Goal: Use online tool/utility: Use online tool/utility

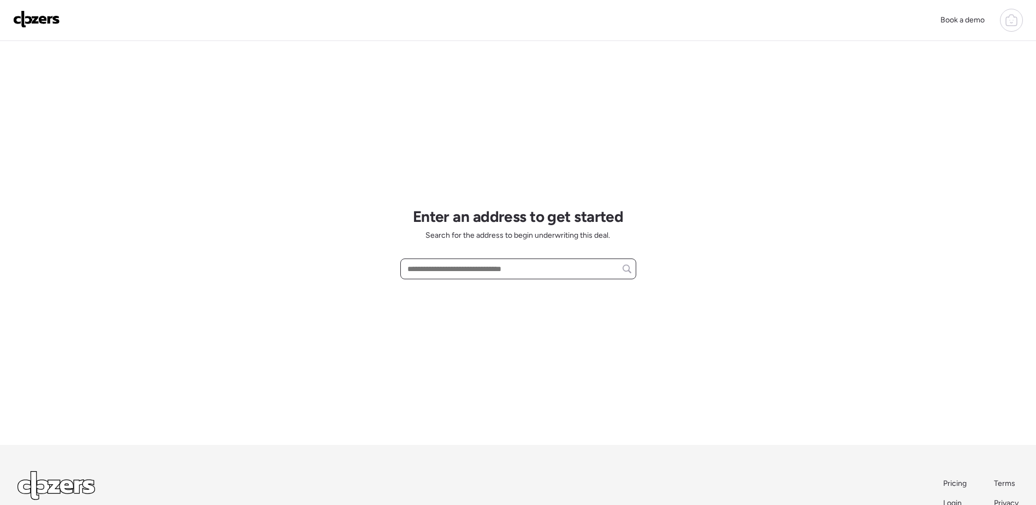
click at [529, 267] on input "text" at bounding box center [518, 268] width 226 height 15
click at [564, 269] on input "text" at bounding box center [518, 268] width 226 height 15
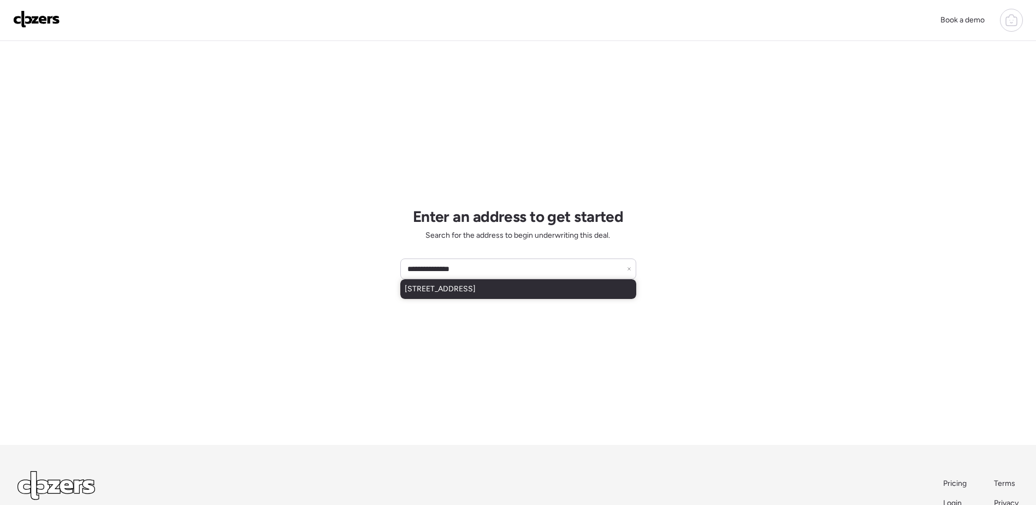
click at [476, 287] on span "[STREET_ADDRESS]" at bounding box center [440, 288] width 71 height 11
type input "**********"
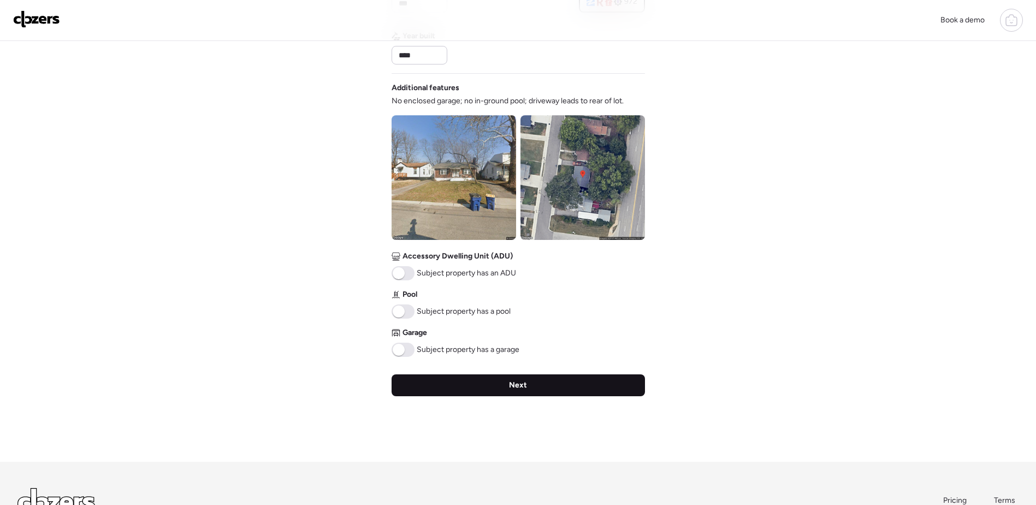
click at [533, 387] on div "Next" at bounding box center [518, 385] width 253 height 22
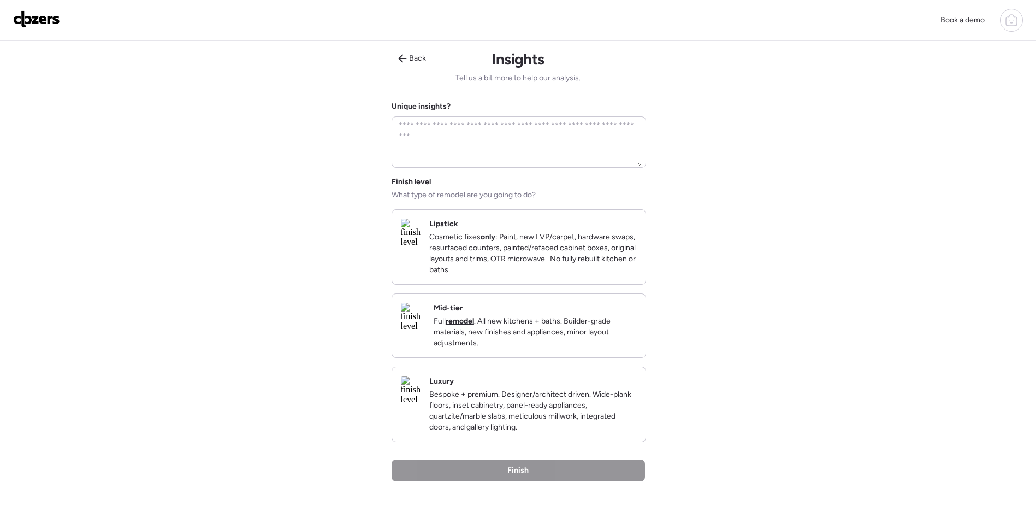
click at [556, 347] on p "Full remodel . All new kitchens + baths. Builder-grade materials, new finishes …" at bounding box center [535, 332] width 203 height 33
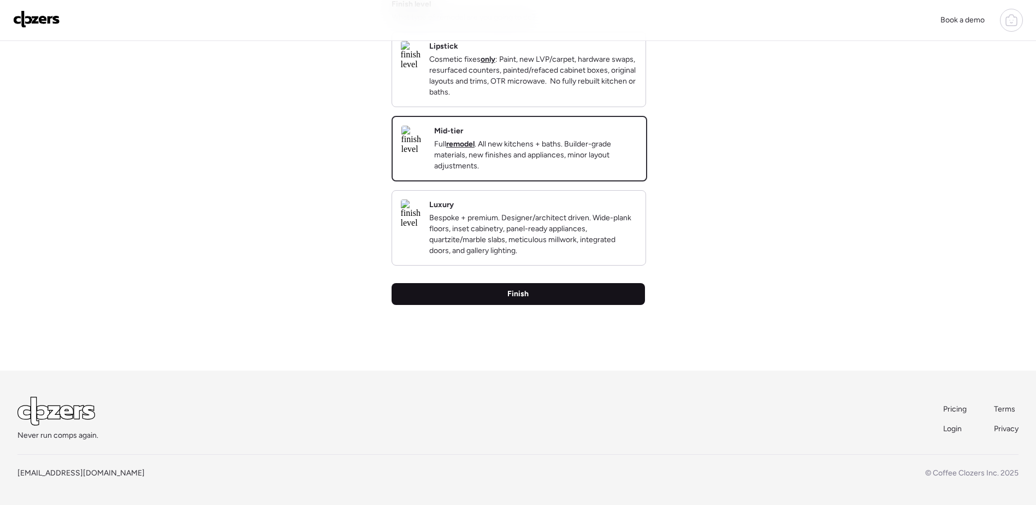
click at [538, 292] on div "Finish" at bounding box center [518, 294] width 253 height 22
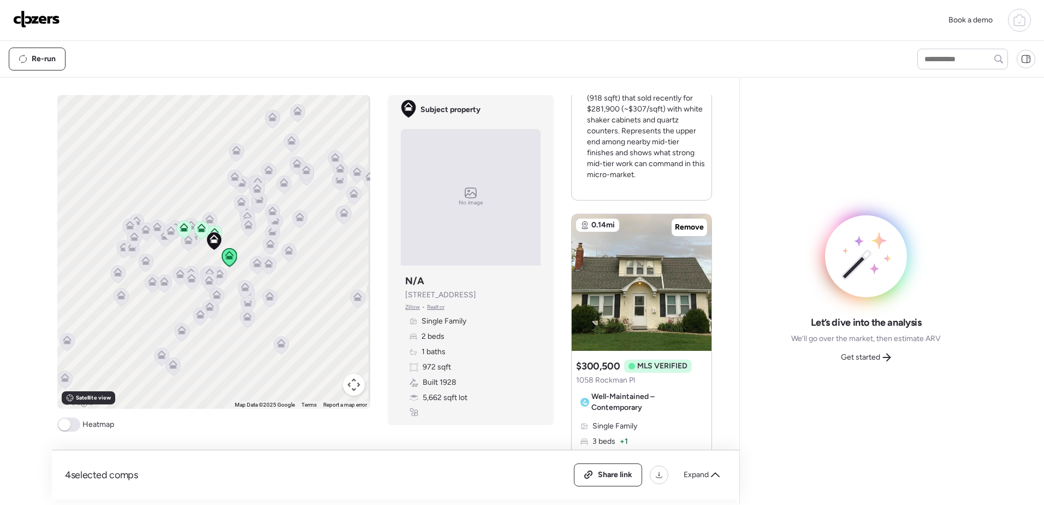
scroll to position [983, 0]
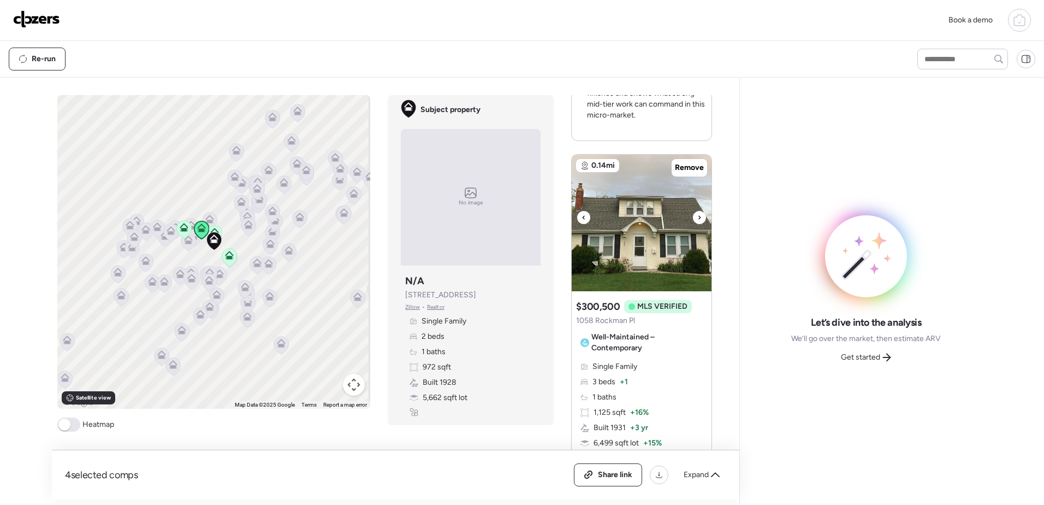
click at [700, 224] on div at bounding box center [699, 217] width 13 height 13
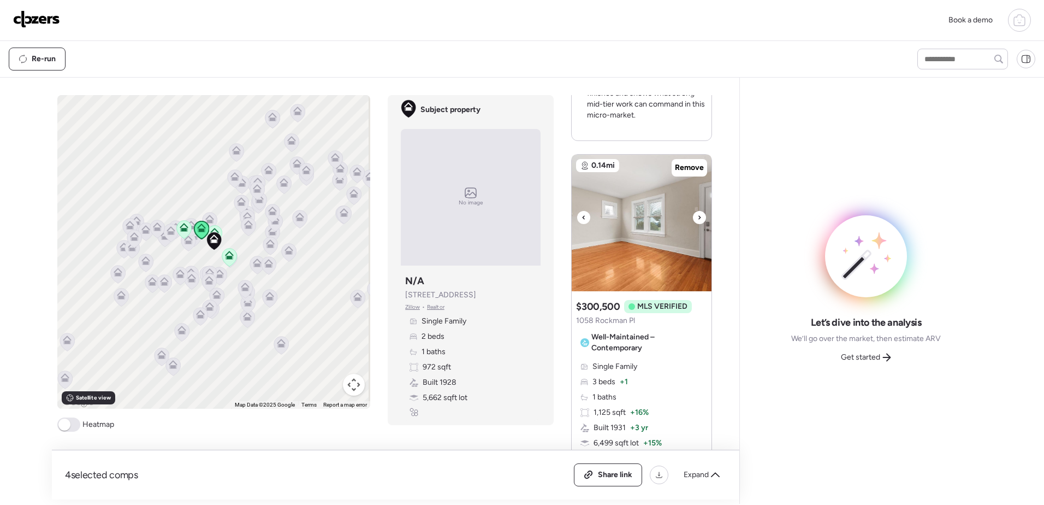
click at [700, 224] on div at bounding box center [699, 217] width 13 height 13
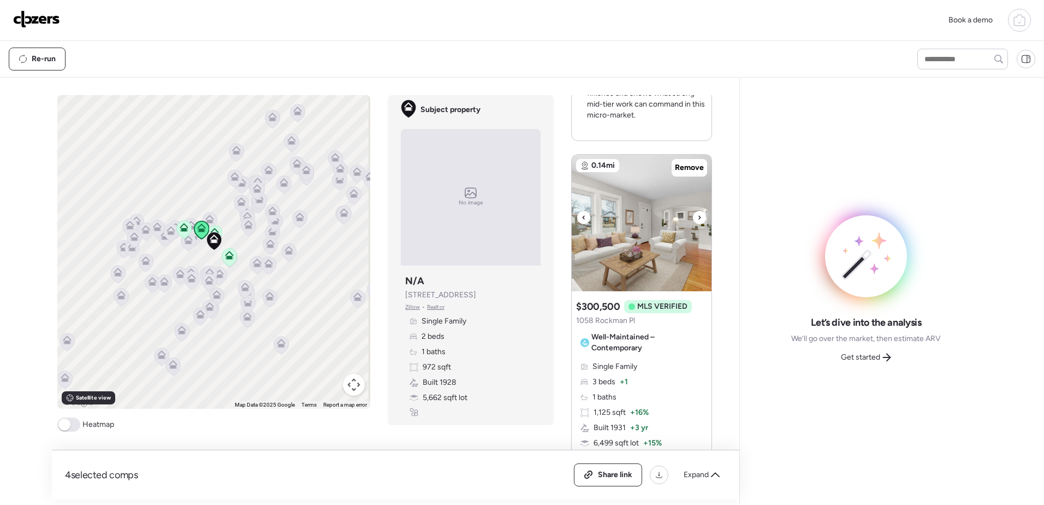
click at [700, 224] on div at bounding box center [699, 217] width 13 height 13
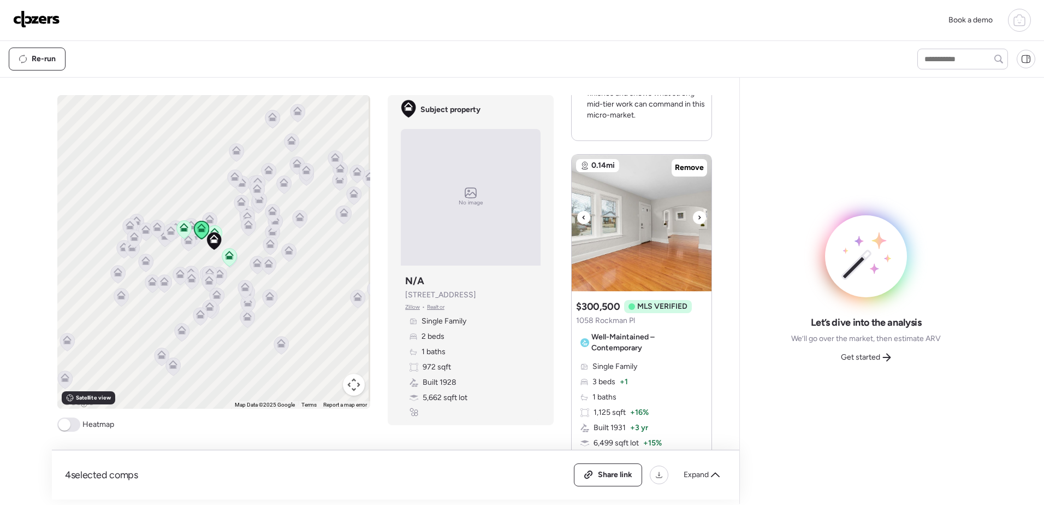
click at [700, 224] on div at bounding box center [699, 217] width 13 height 13
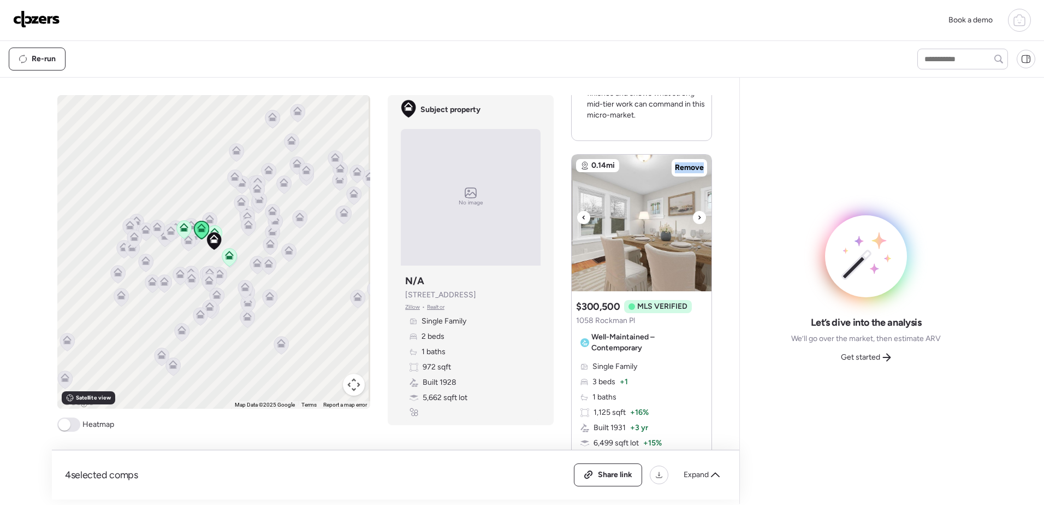
click at [700, 224] on div at bounding box center [699, 217] width 13 height 13
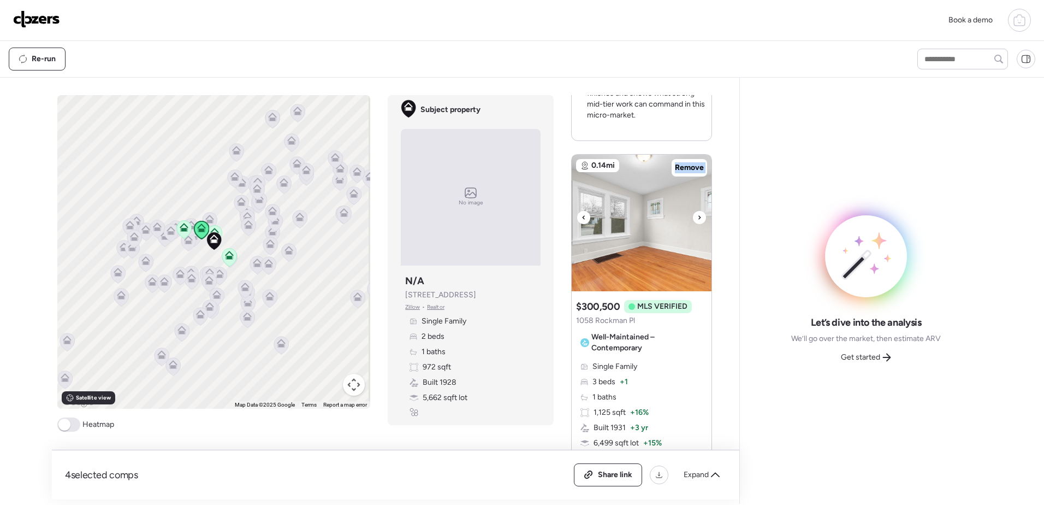
click at [700, 224] on div at bounding box center [699, 217] width 13 height 13
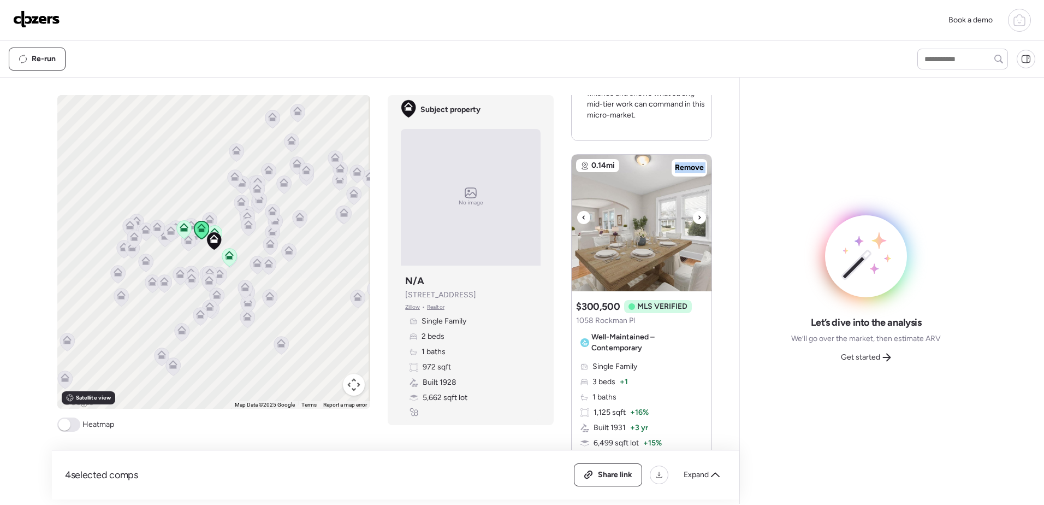
click at [700, 224] on div at bounding box center [699, 217] width 13 height 13
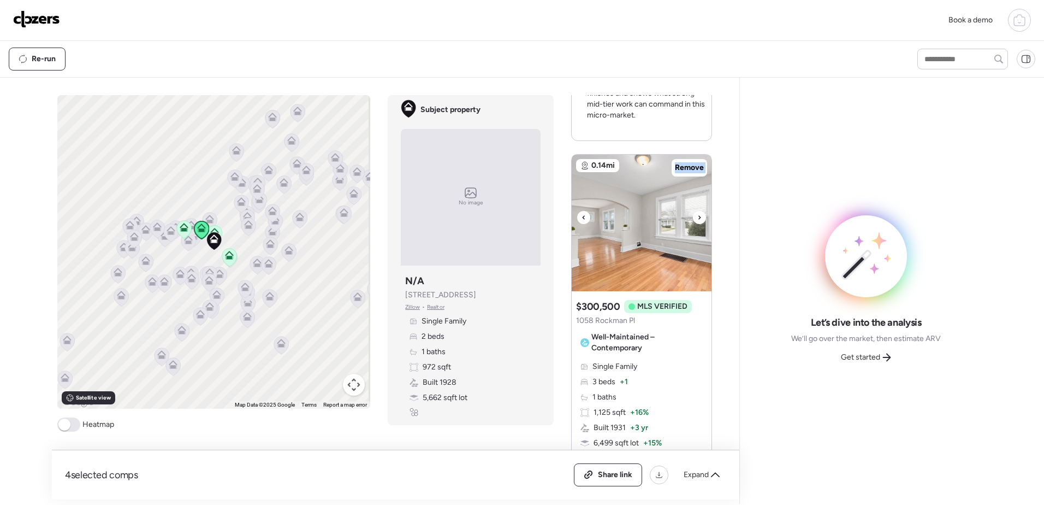
click at [700, 224] on div at bounding box center [699, 217] width 13 height 13
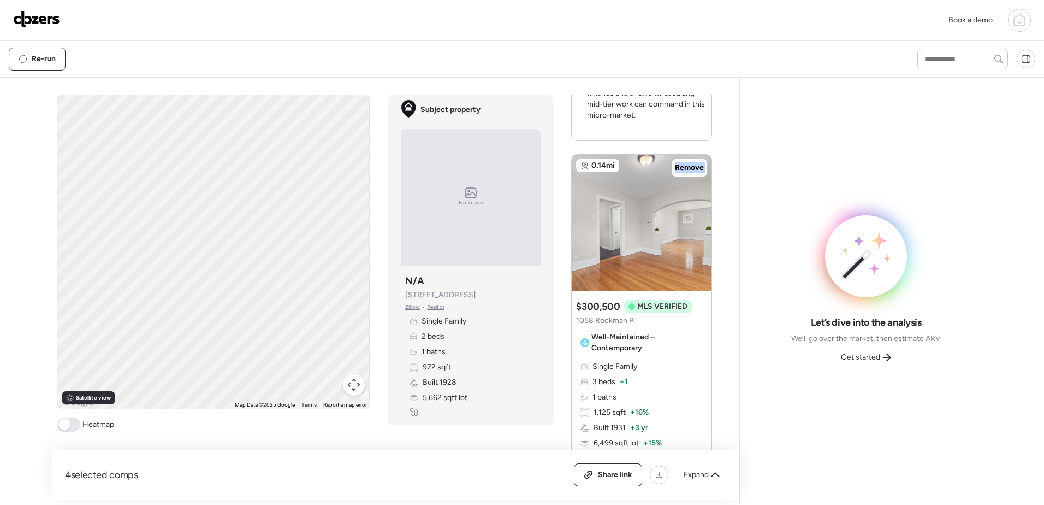
click at [700, 224] on div at bounding box center [699, 217] width 13 height 13
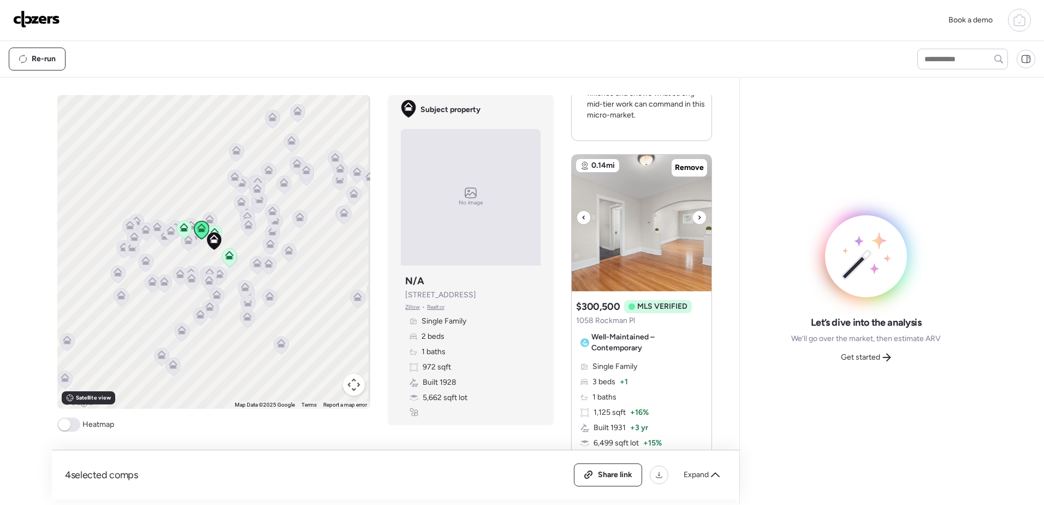
click at [697, 224] on icon at bounding box center [699, 217] width 4 height 13
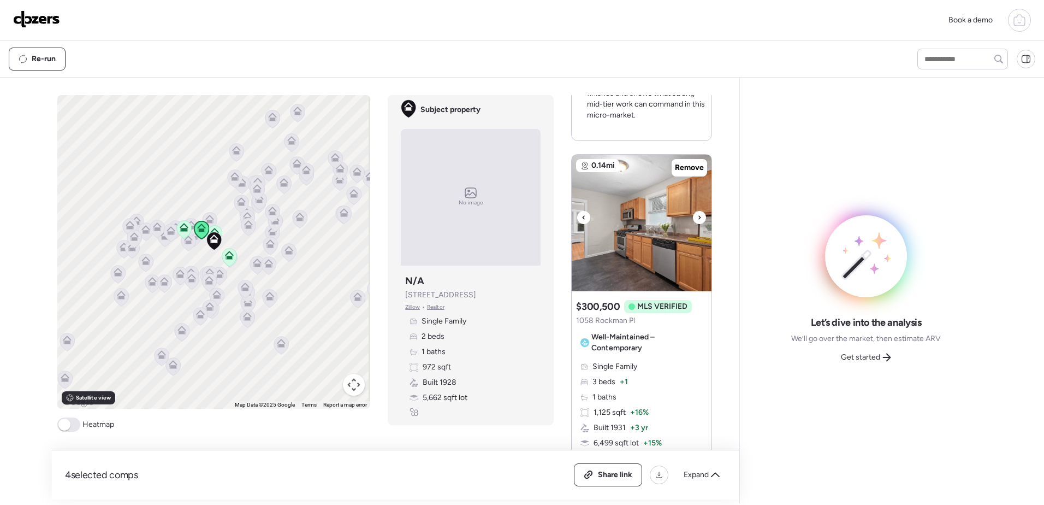
click at [697, 224] on icon at bounding box center [699, 217] width 4 height 13
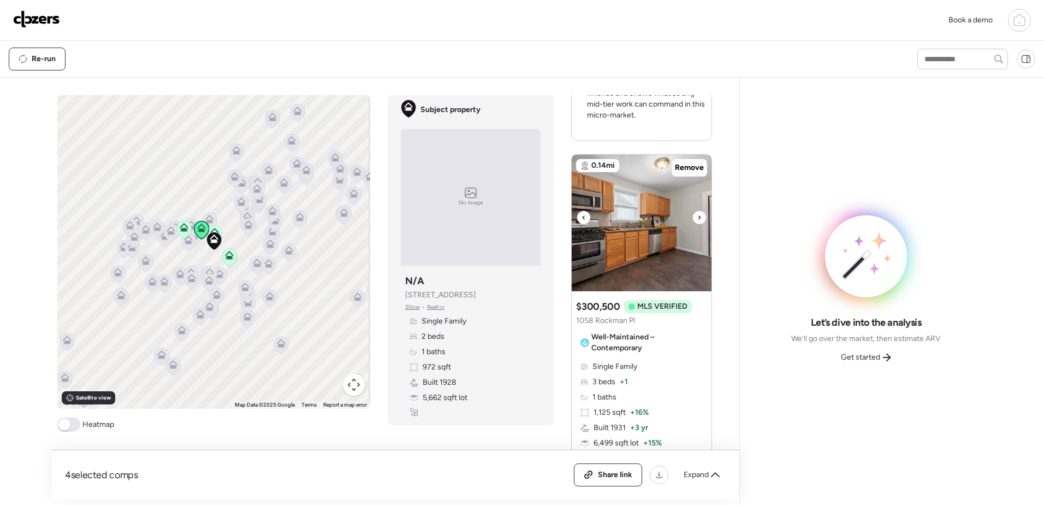
click at [697, 224] on div at bounding box center [699, 217] width 13 height 13
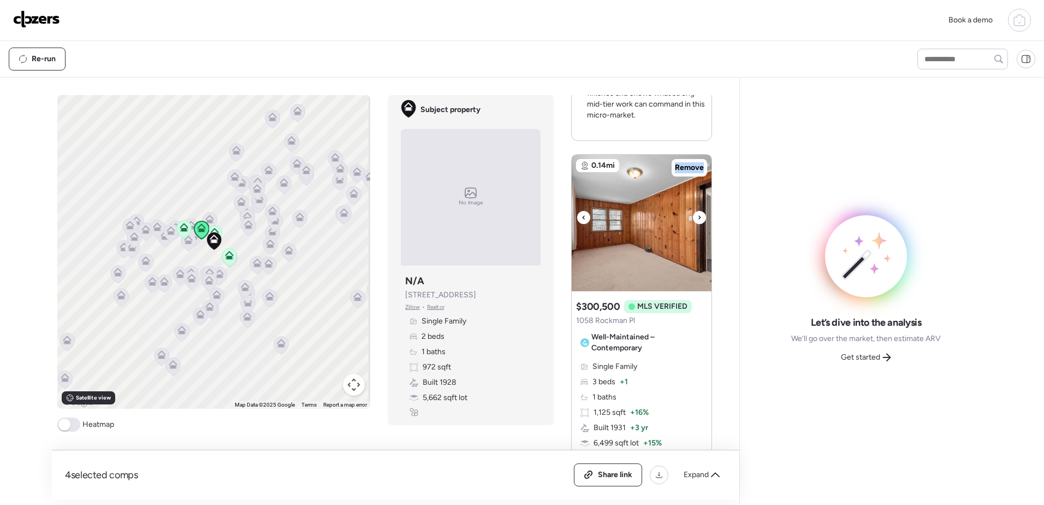
click at [697, 224] on div at bounding box center [699, 217] width 13 height 13
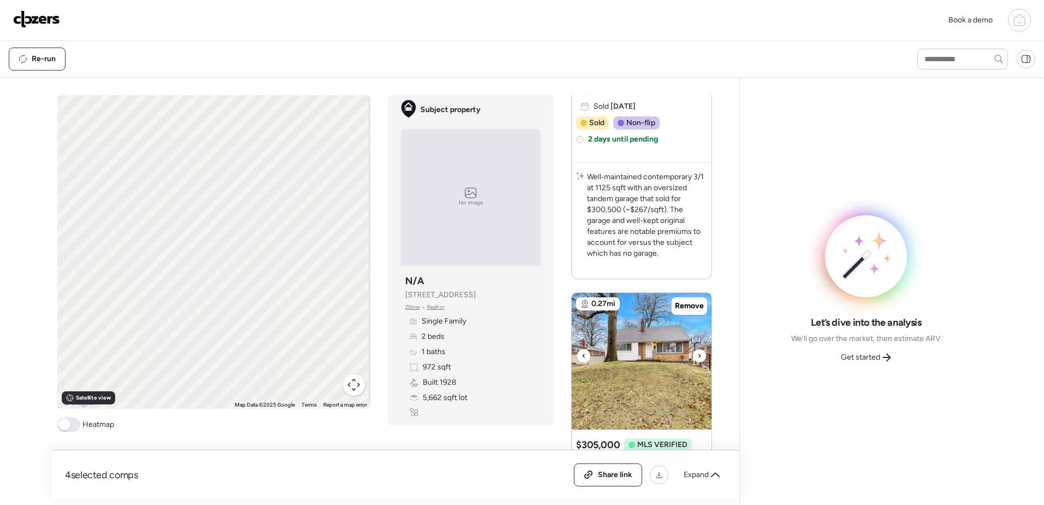
scroll to position [1529, 0]
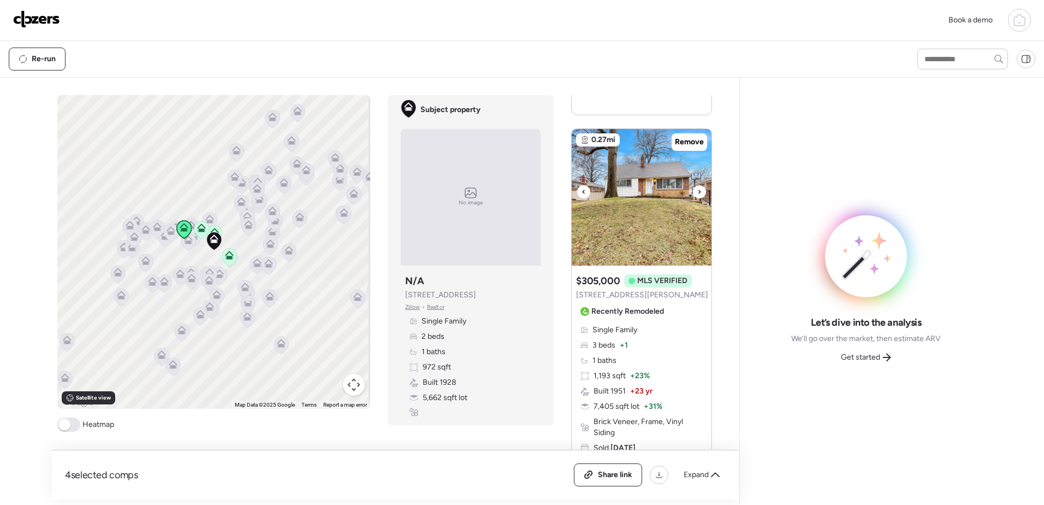
click at [697, 198] on icon at bounding box center [699, 191] width 4 height 13
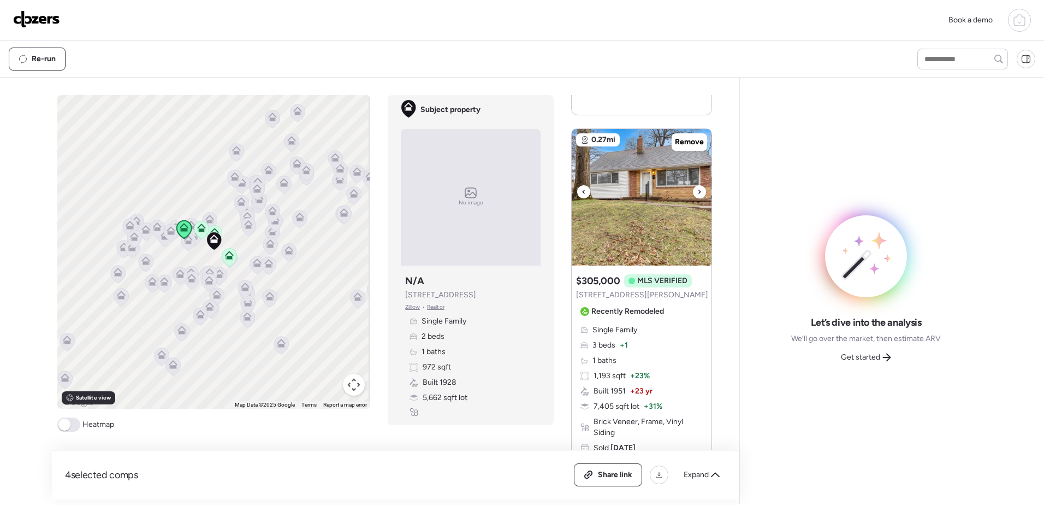
click at [697, 198] on icon at bounding box center [699, 191] width 4 height 13
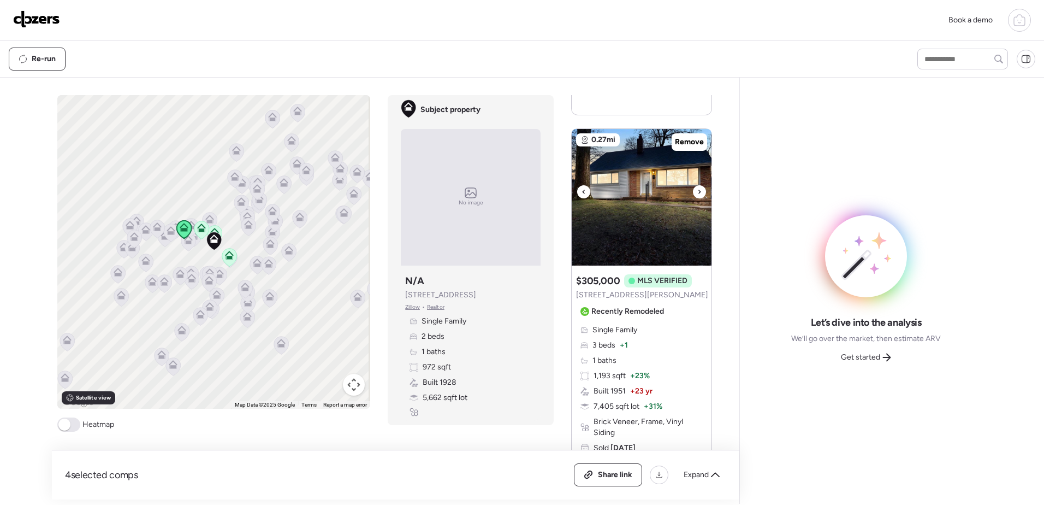
click at [697, 198] on icon at bounding box center [699, 191] width 4 height 13
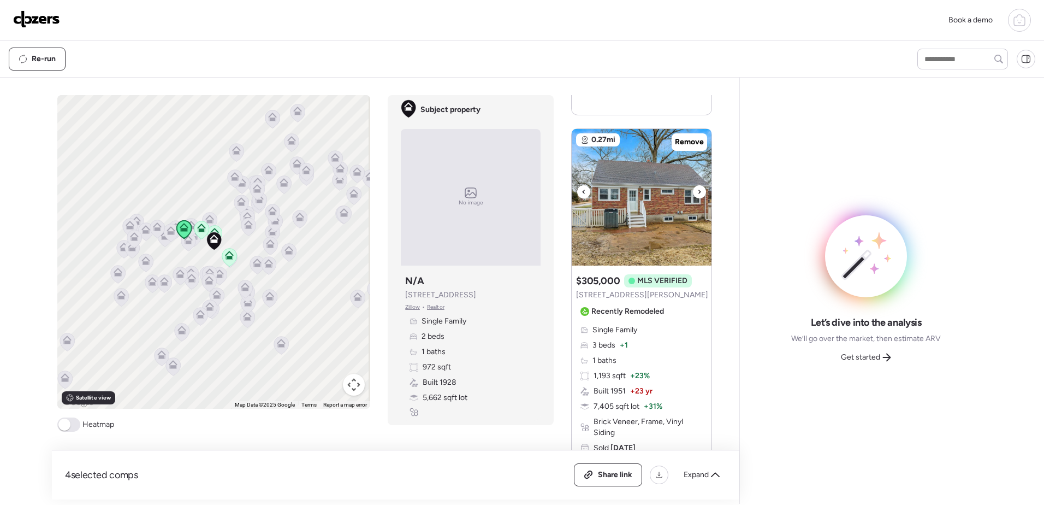
click at [697, 198] on icon at bounding box center [699, 191] width 4 height 13
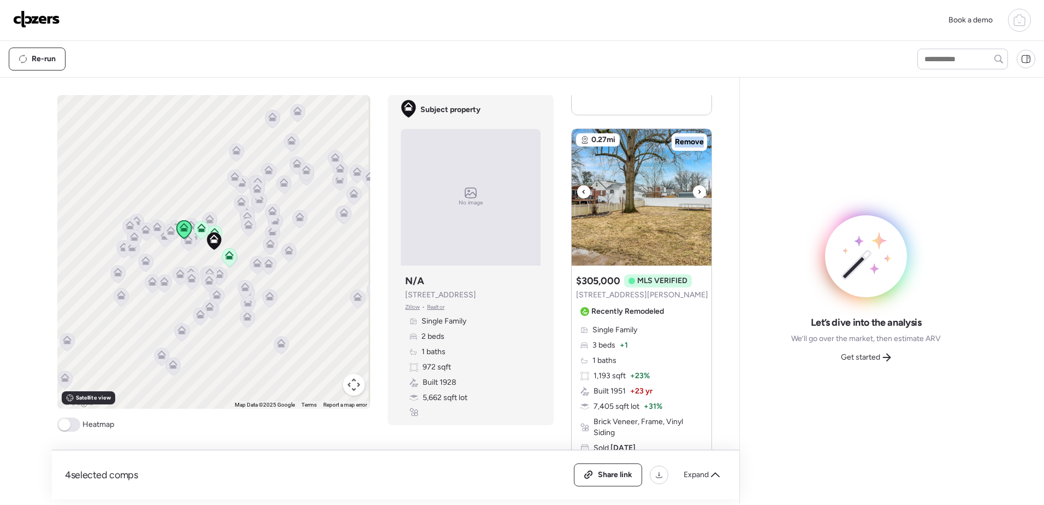
click at [697, 198] on icon at bounding box center [699, 191] width 4 height 13
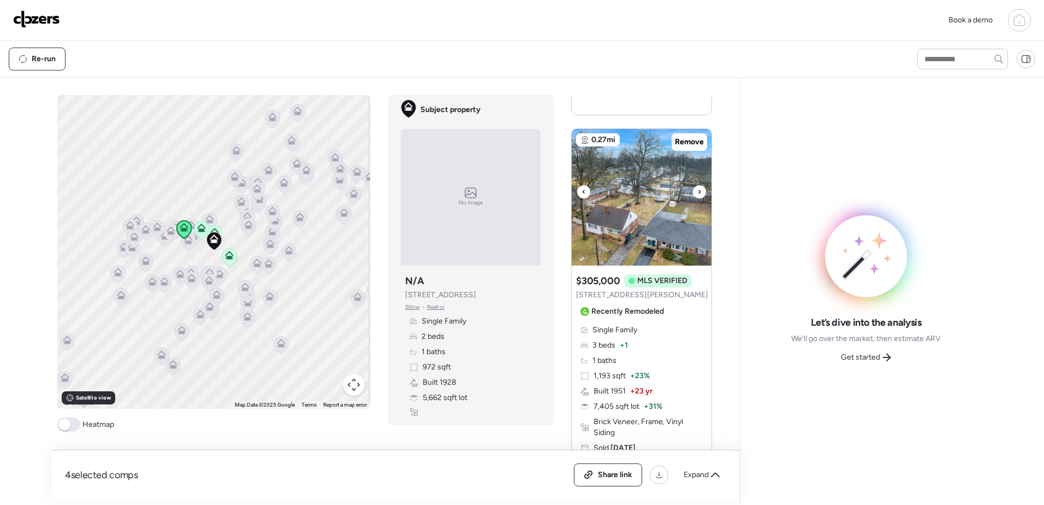
click at [697, 198] on icon at bounding box center [699, 191] width 4 height 13
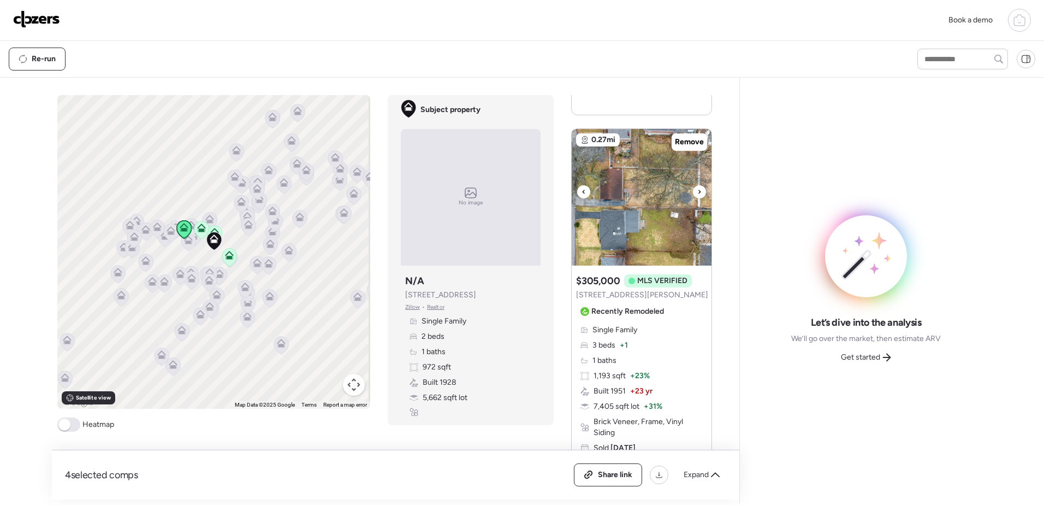
click at [697, 198] on icon at bounding box center [699, 191] width 4 height 13
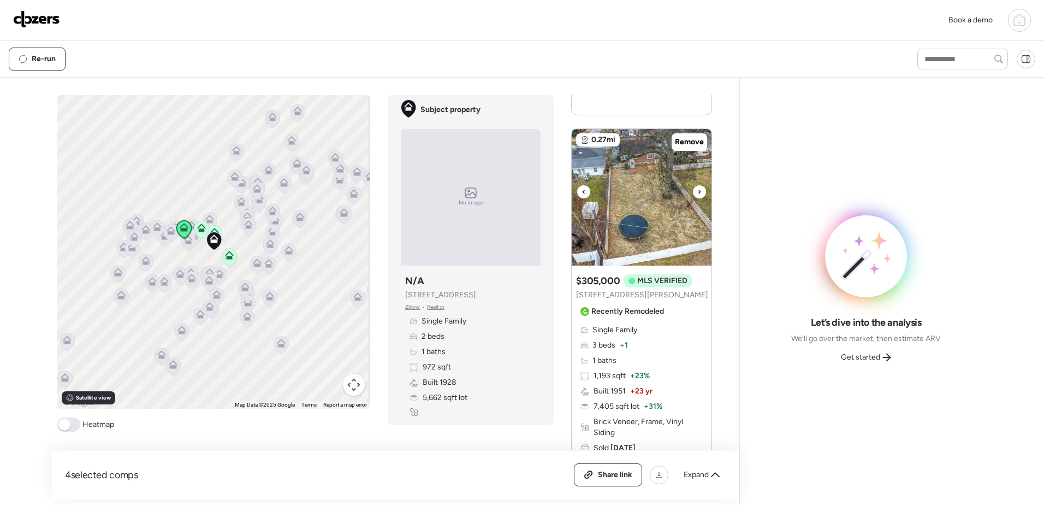
click at [582, 197] on icon at bounding box center [584, 191] width 4 height 13
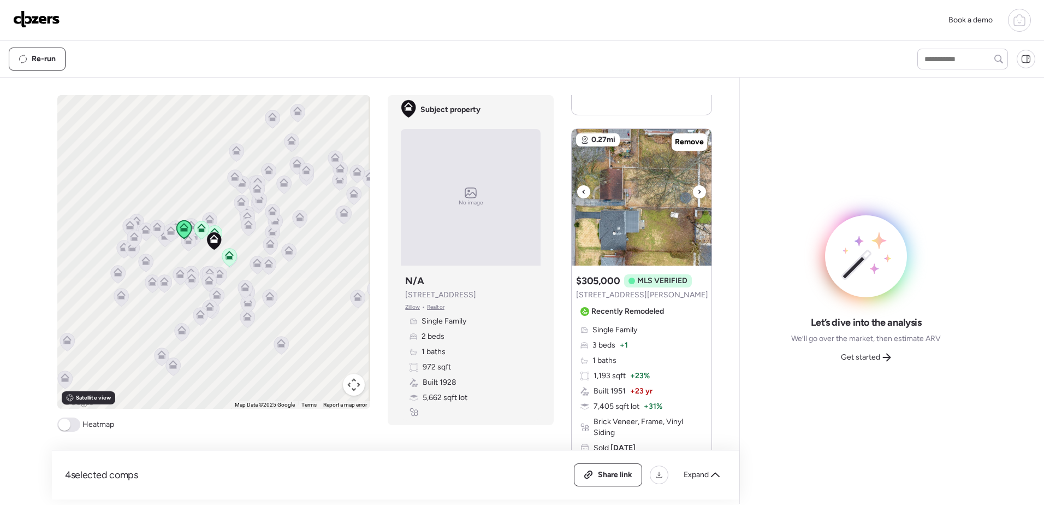
click at [584, 198] on div at bounding box center [583, 191] width 13 height 13
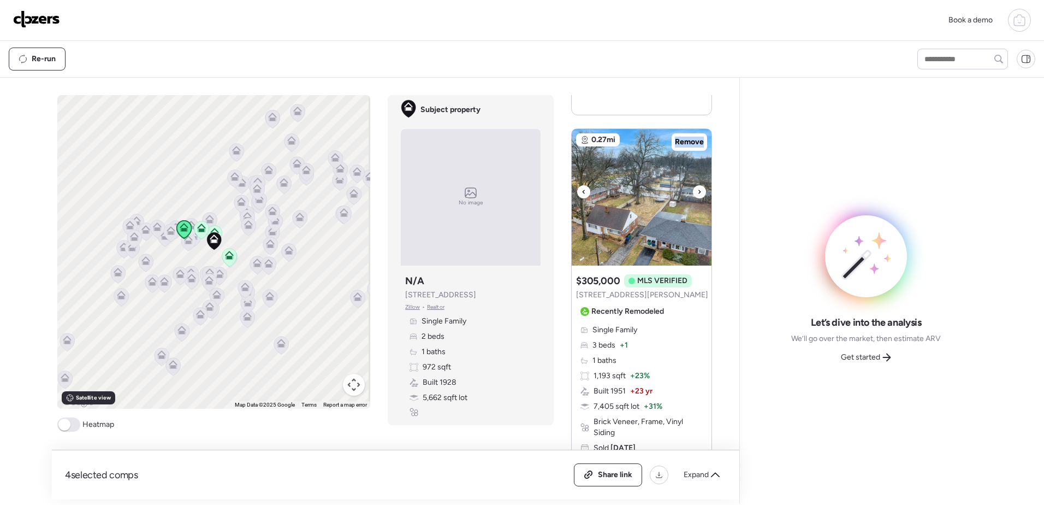
click at [584, 198] on div at bounding box center [583, 191] width 13 height 13
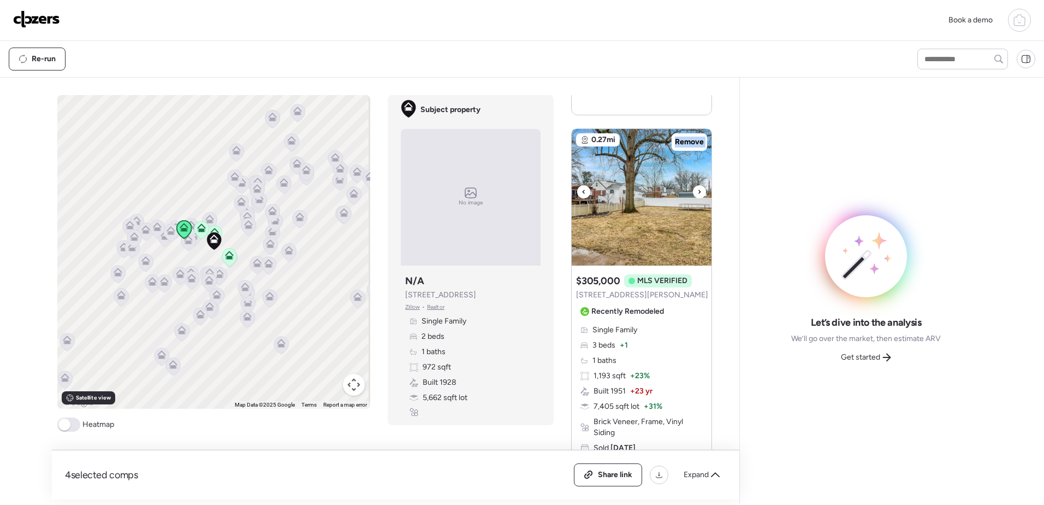
click at [584, 198] on div at bounding box center [583, 191] width 13 height 13
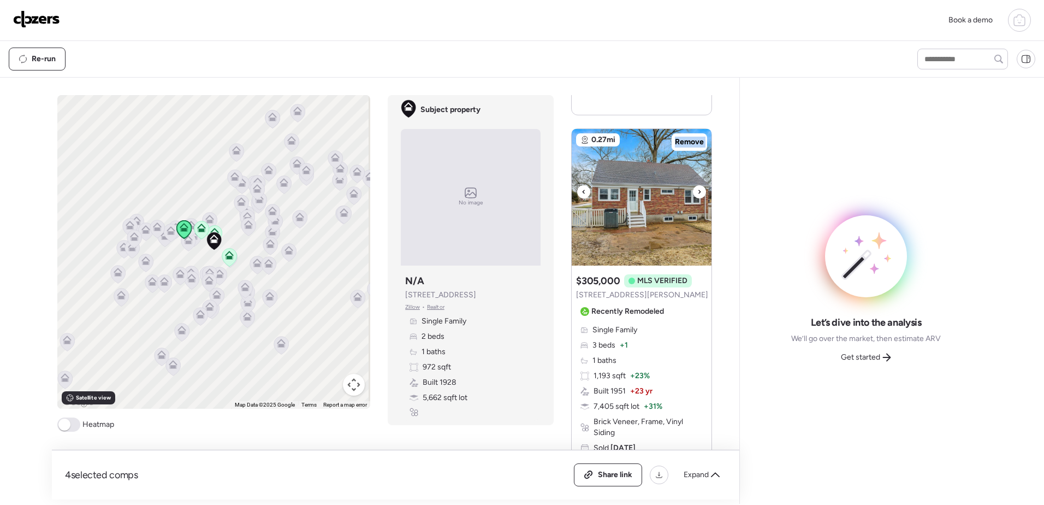
click at [584, 198] on div at bounding box center [583, 191] width 13 height 13
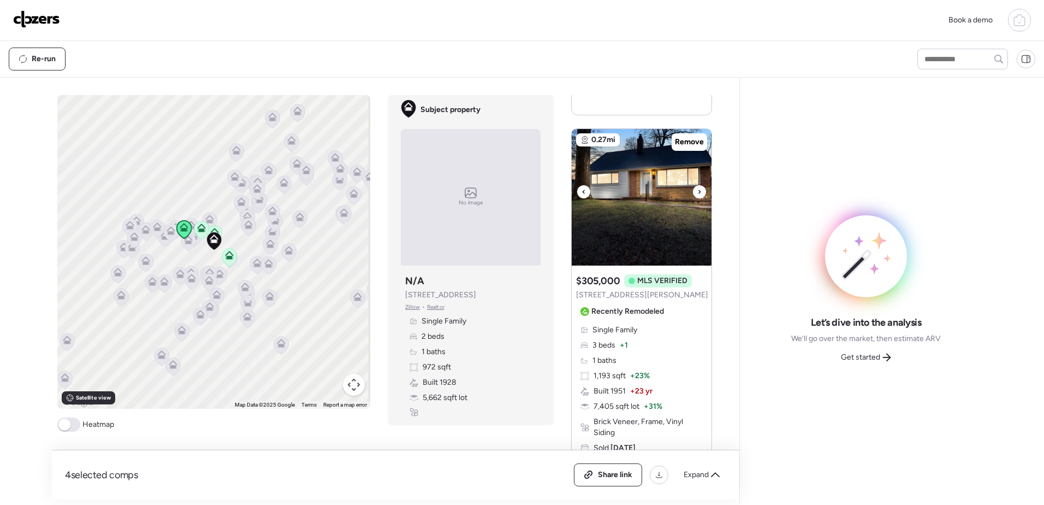
click at [585, 198] on div at bounding box center [583, 191] width 13 height 13
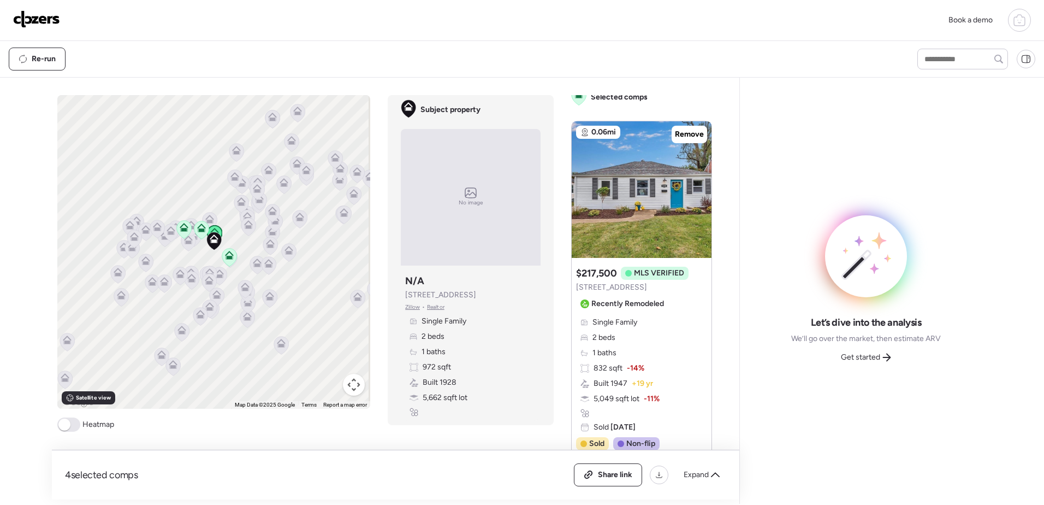
scroll to position [0, 0]
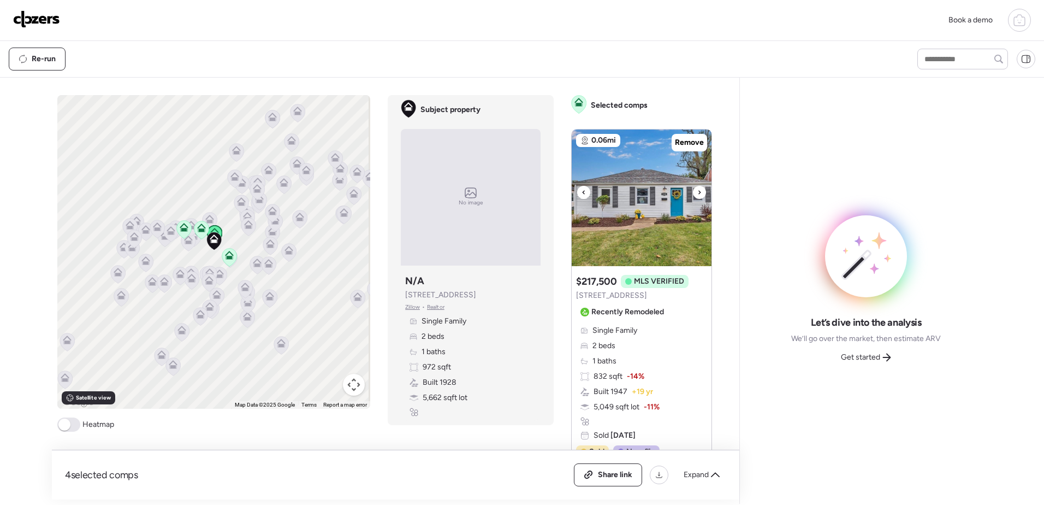
click at [699, 193] on div at bounding box center [699, 192] width 13 height 13
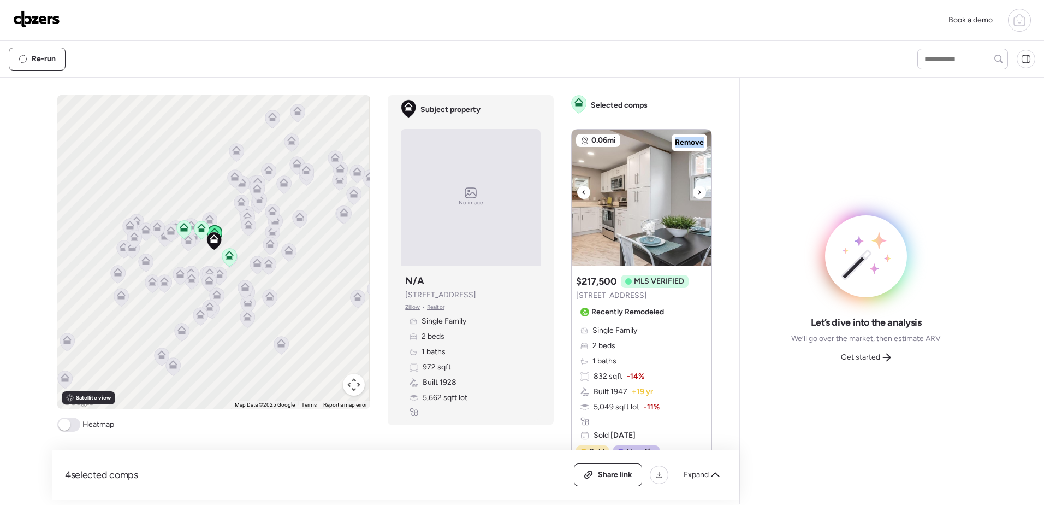
click at [699, 193] on div at bounding box center [699, 192] width 13 height 13
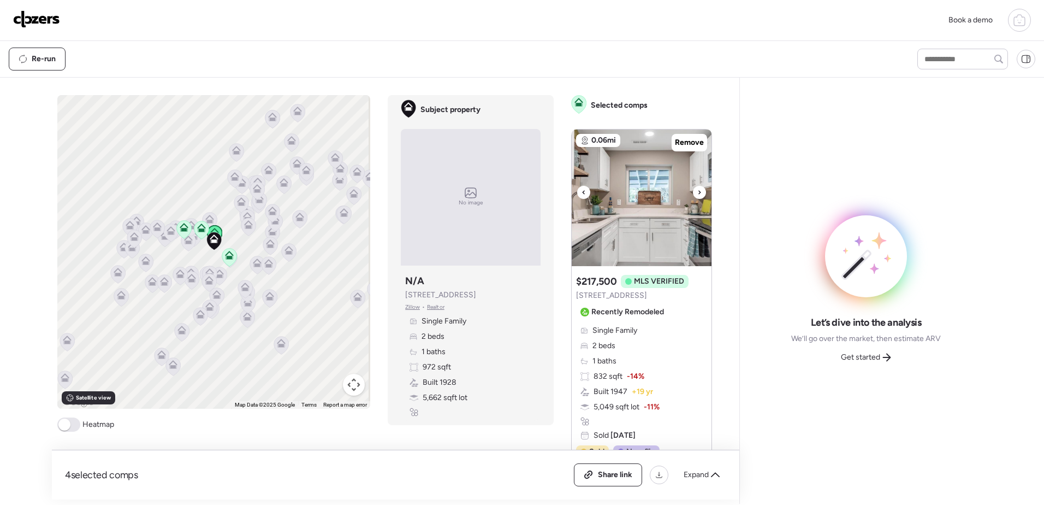
click at [699, 193] on div at bounding box center [699, 192] width 13 height 13
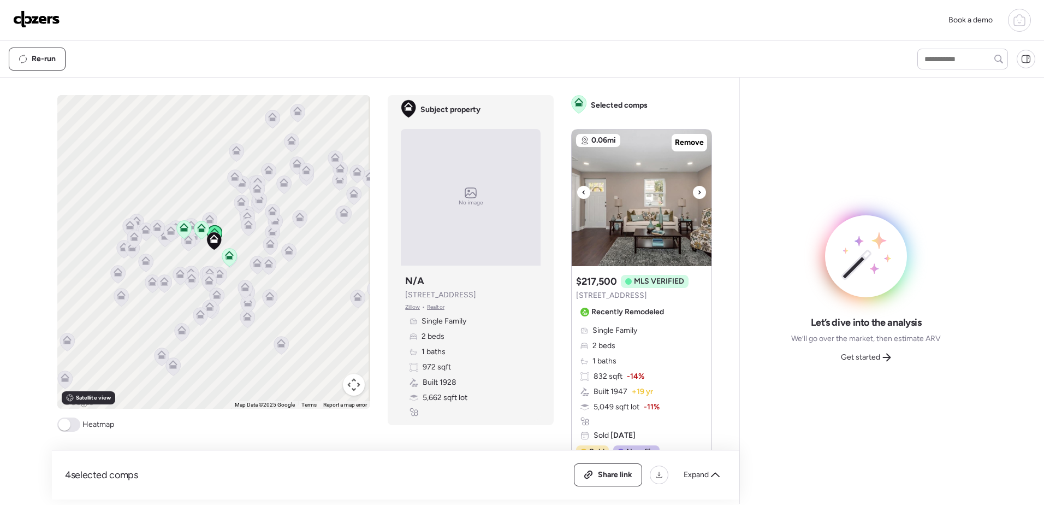
click at [699, 193] on div at bounding box center [699, 192] width 13 height 13
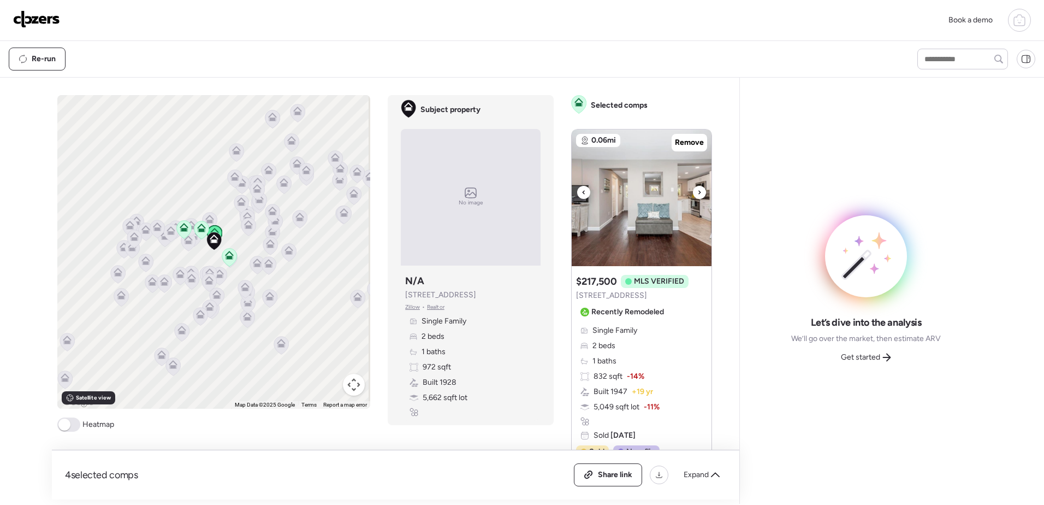
click at [699, 193] on div at bounding box center [699, 192] width 13 height 13
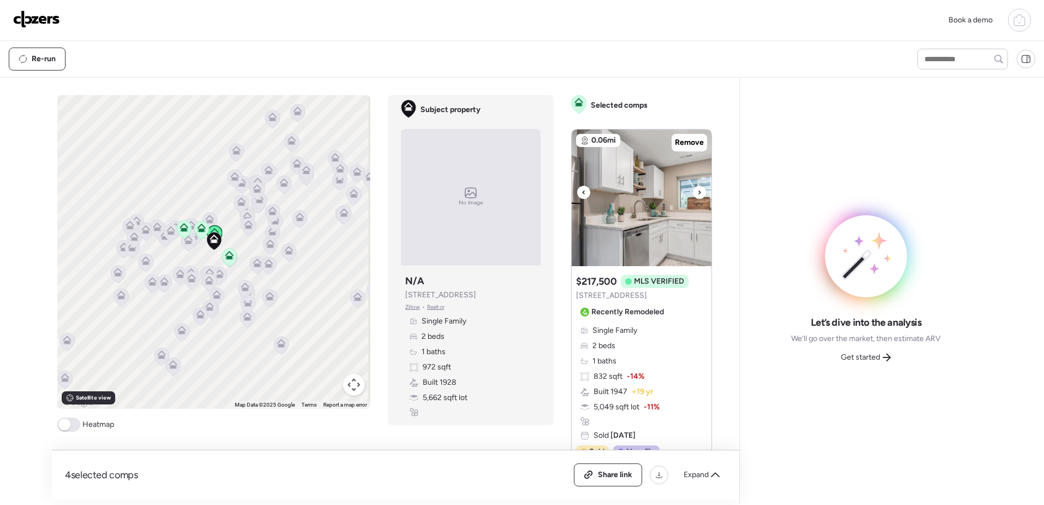
click at [699, 193] on div at bounding box center [699, 192] width 13 height 13
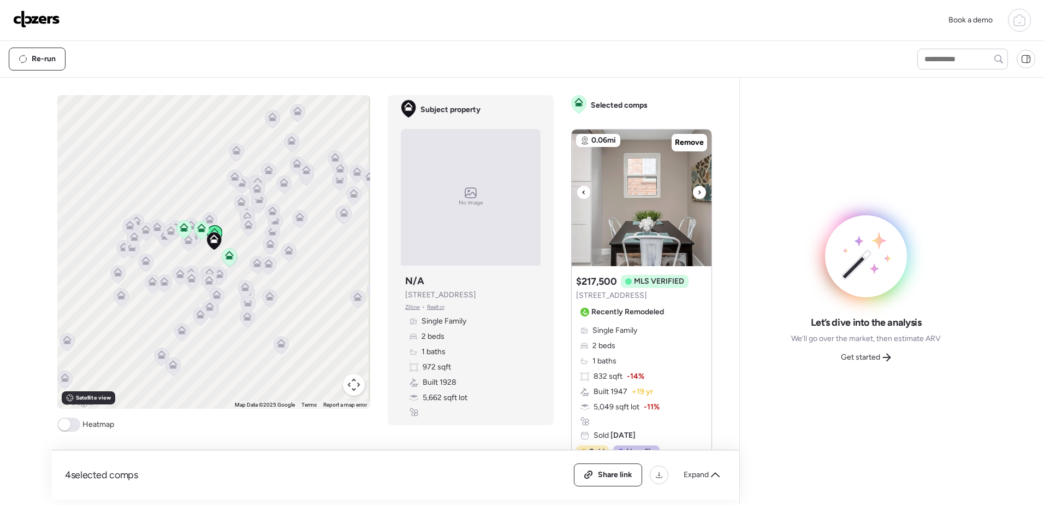
click at [699, 193] on div at bounding box center [699, 192] width 13 height 13
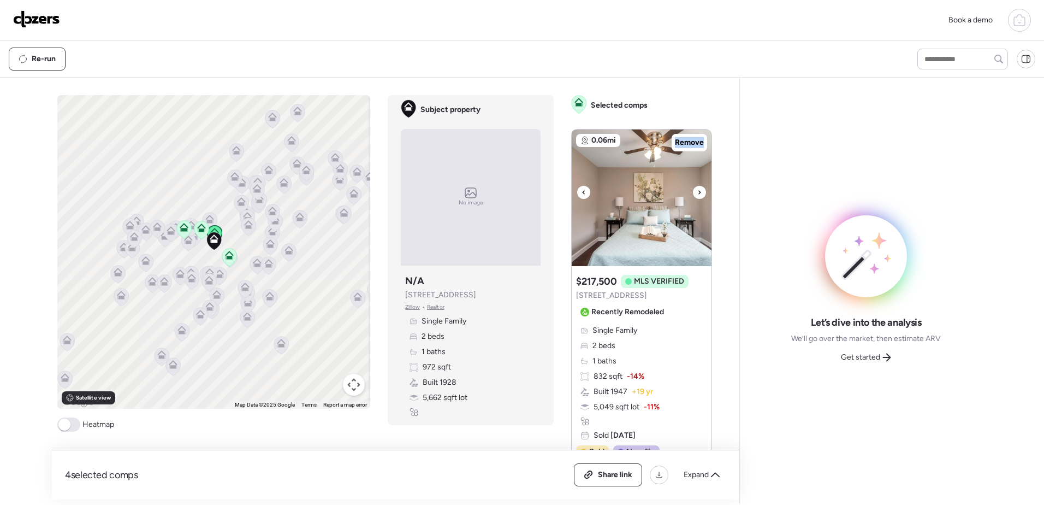
click at [699, 193] on div at bounding box center [699, 192] width 13 height 13
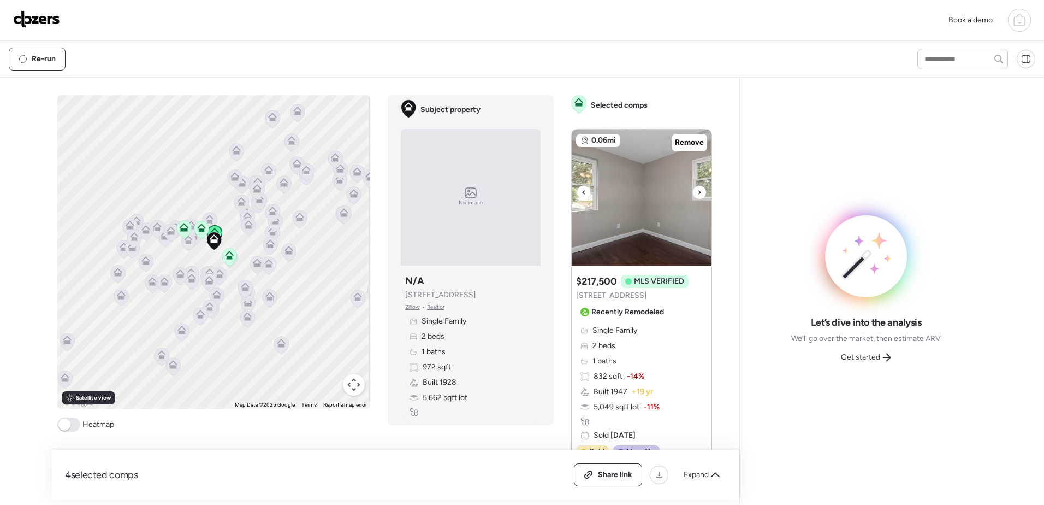
click at [699, 193] on div at bounding box center [699, 192] width 13 height 13
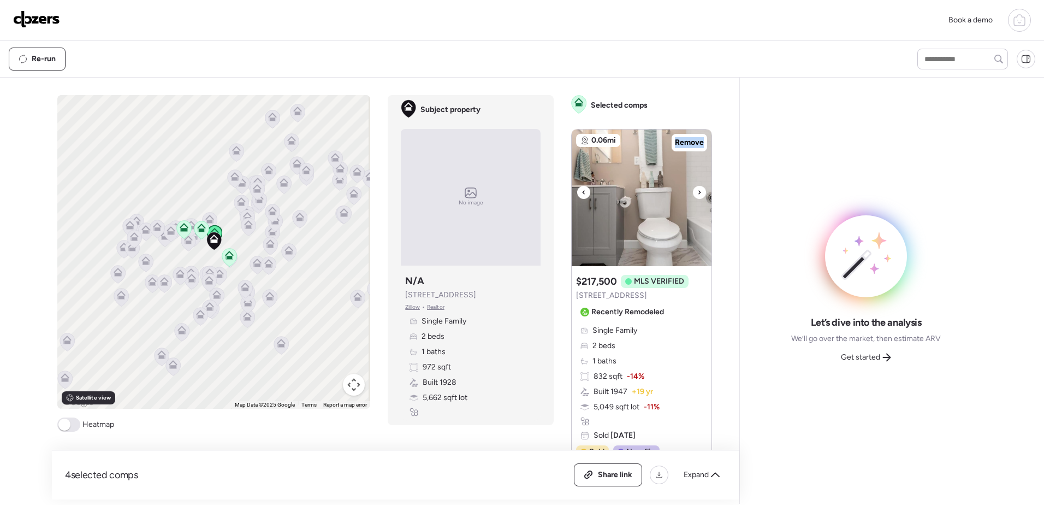
click at [699, 193] on div at bounding box center [699, 192] width 13 height 13
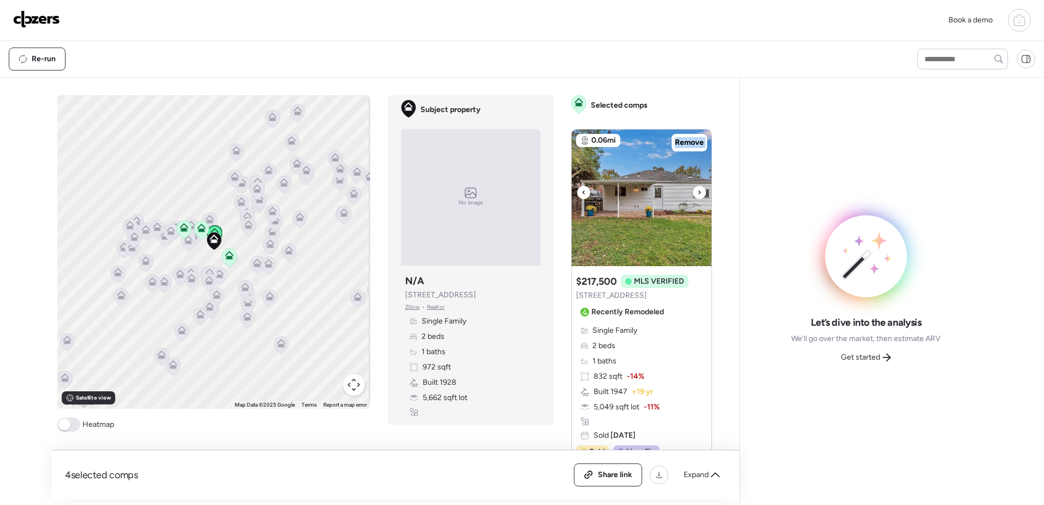
click at [699, 193] on div at bounding box center [699, 192] width 13 height 13
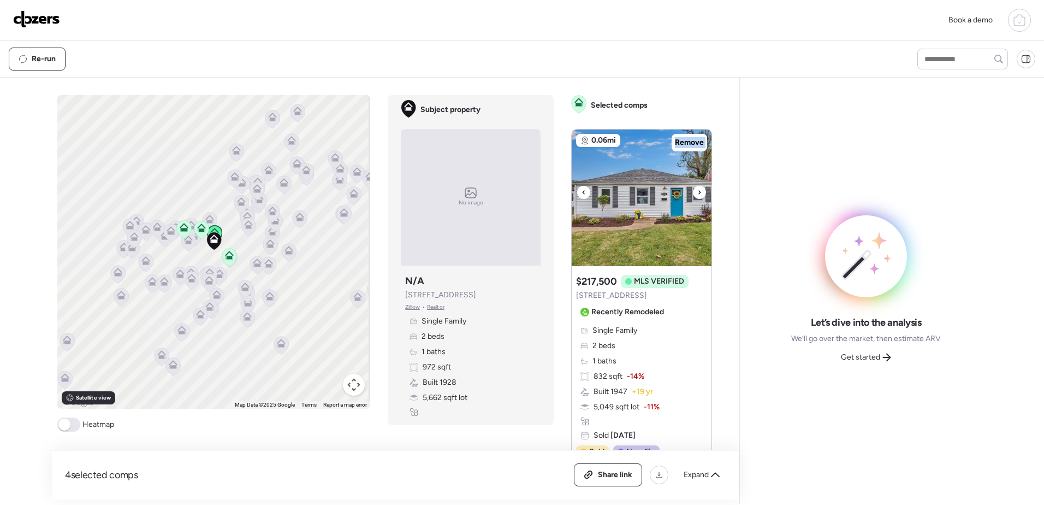
click at [699, 193] on div at bounding box center [699, 192] width 13 height 13
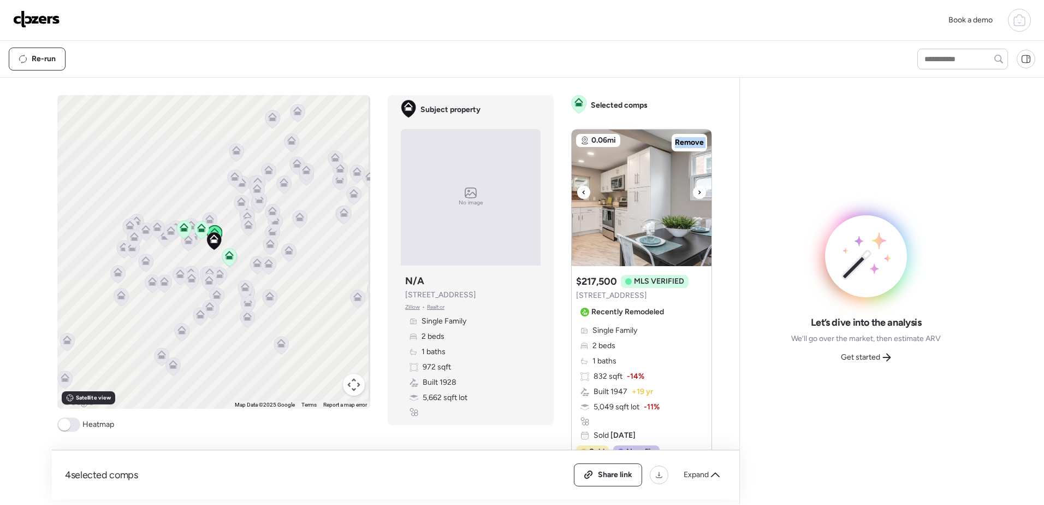
click at [699, 193] on div at bounding box center [699, 192] width 13 height 13
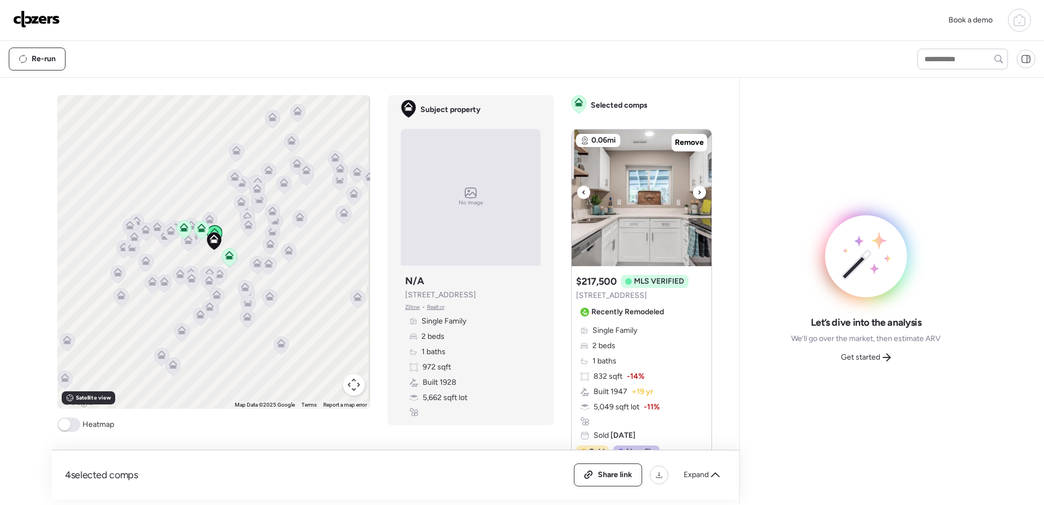
click at [693, 198] on div at bounding box center [699, 192] width 13 height 13
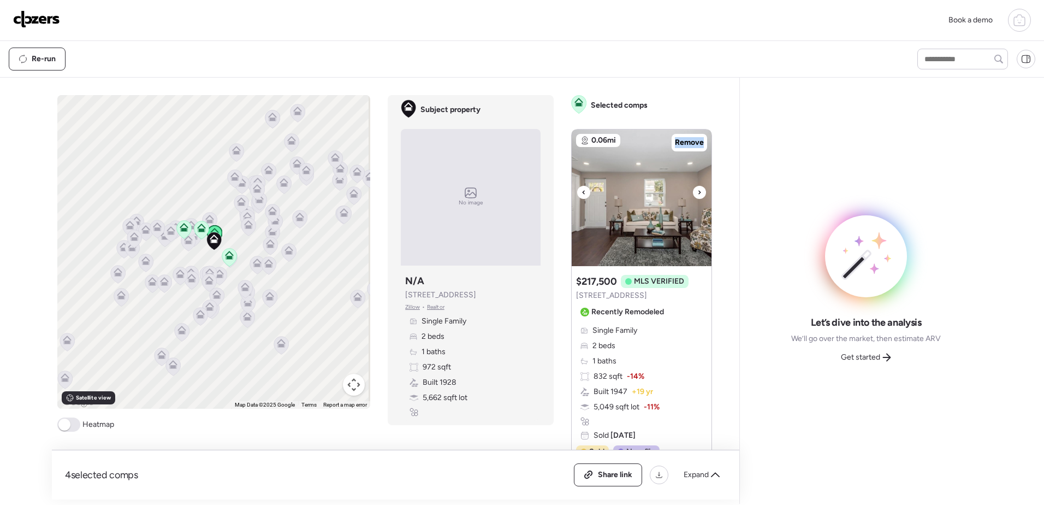
click at [693, 198] on div at bounding box center [699, 192] width 13 height 13
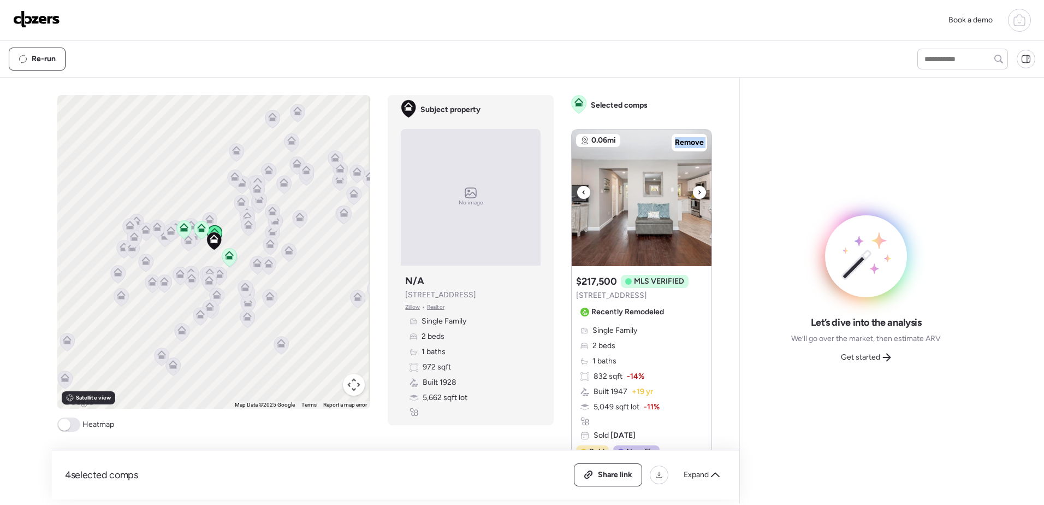
click at [693, 198] on div at bounding box center [699, 192] width 13 height 13
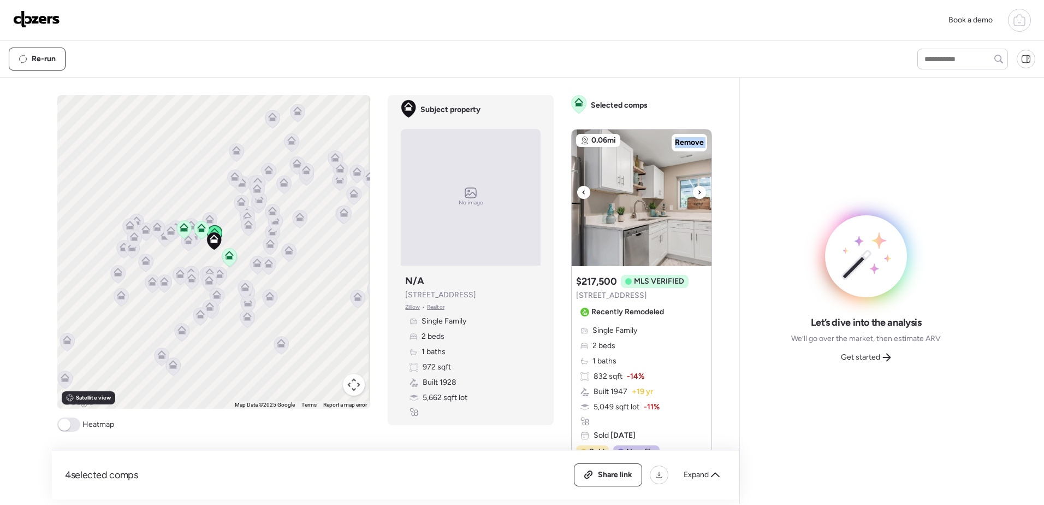
click at [693, 198] on div at bounding box center [699, 192] width 13 height 13
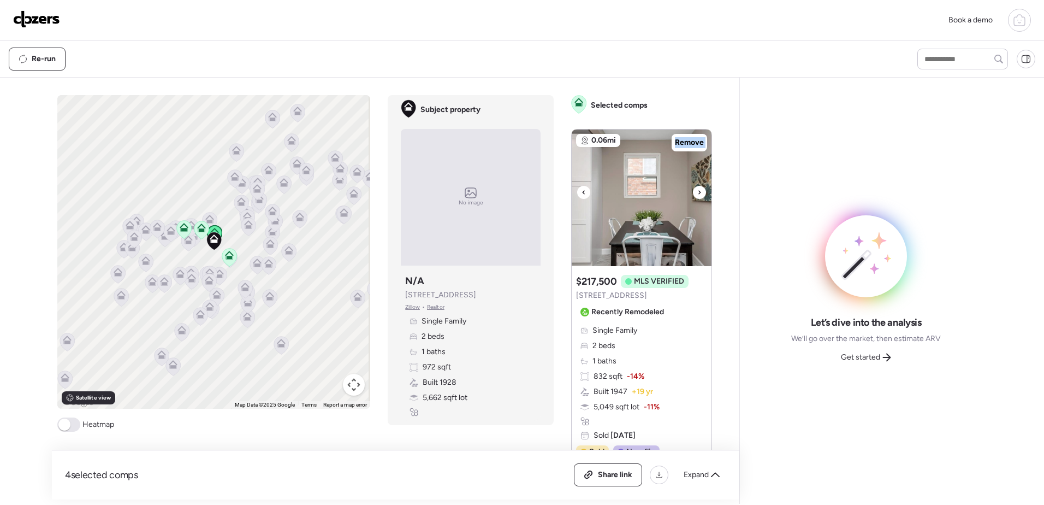
click at [693, 198] on div at bounding box center [699, 192] width 13 height 13
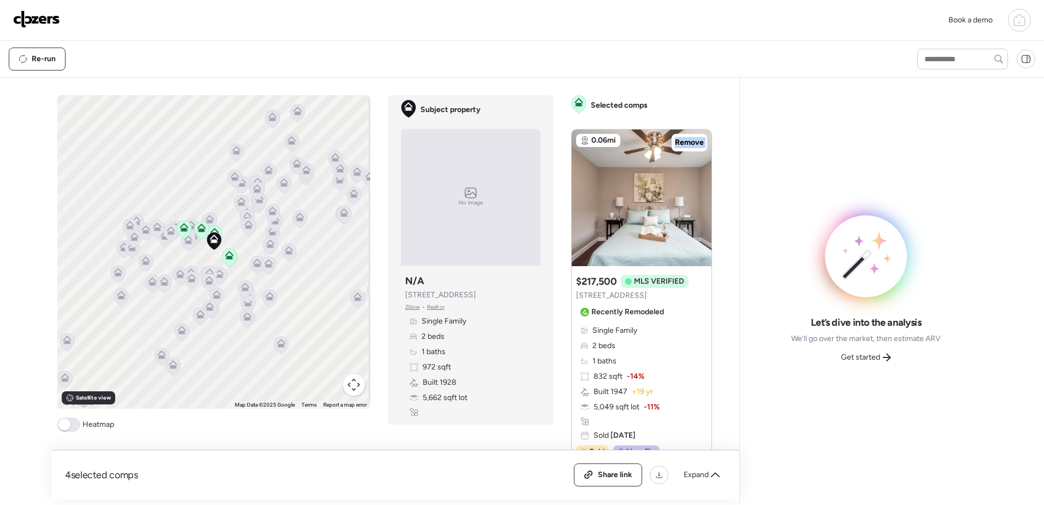
click at [693, 198] on div at bounding box center [699, 192] width 13 height 13
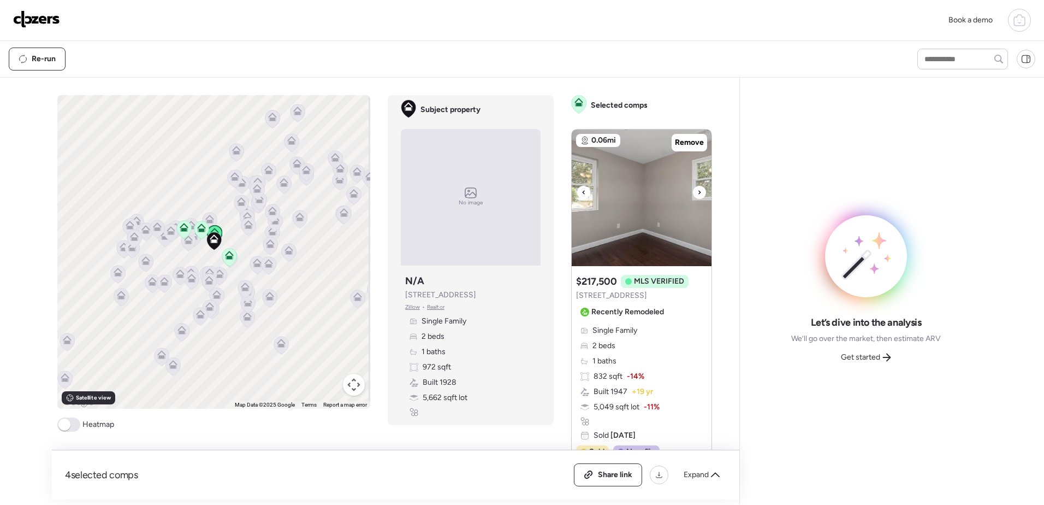
click at [693, 198] on div at bounding box center [699, 192] width 13 height 13
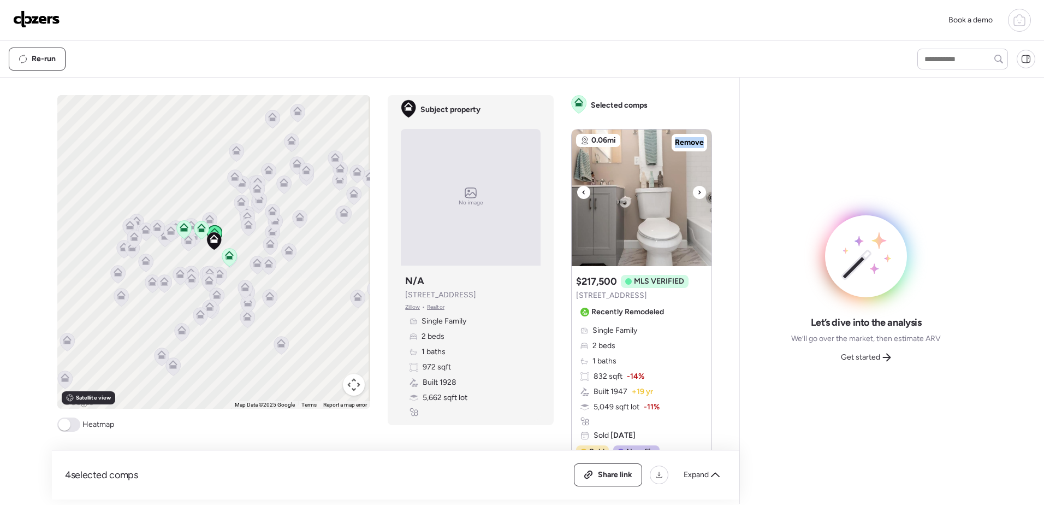
click at [693, 198] on div at bounding box center [699, 192] width 13 height 13
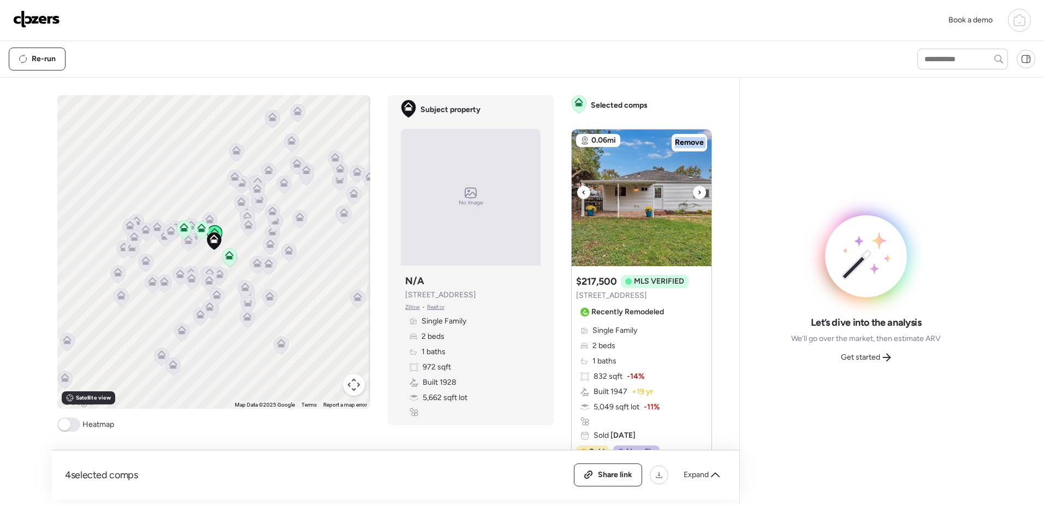
click at [693, 198] on div at bounding box center [699, 192] width 13 height 13
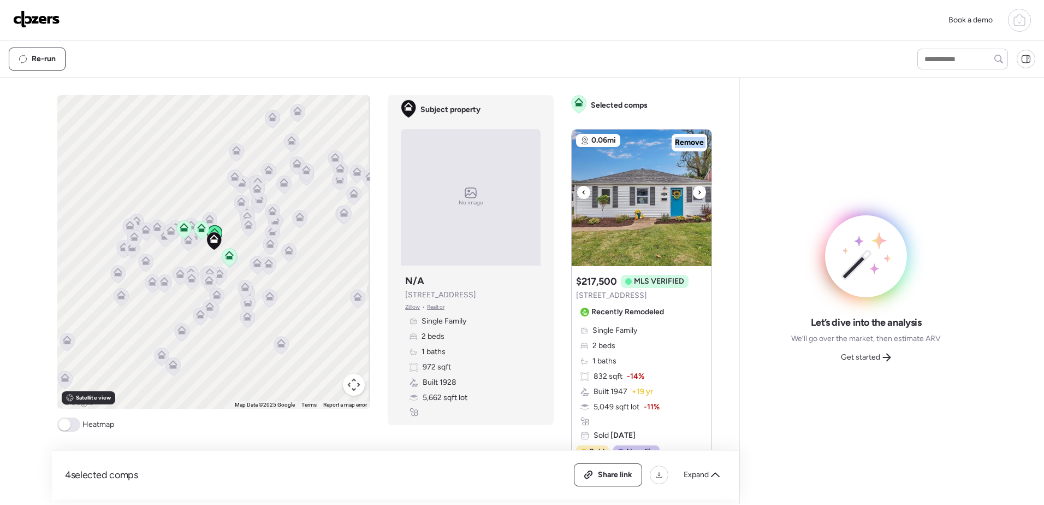
click at [693, 198] on div at bounding box center [699, 192] width 13 height 13
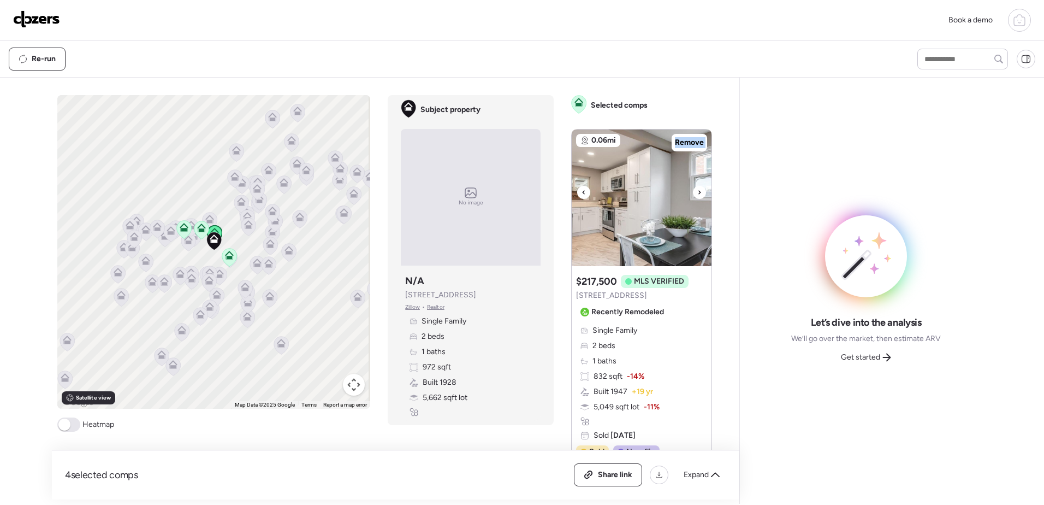
click at [693, 198] on div at bounding box center [699, 192] width 13 height 13
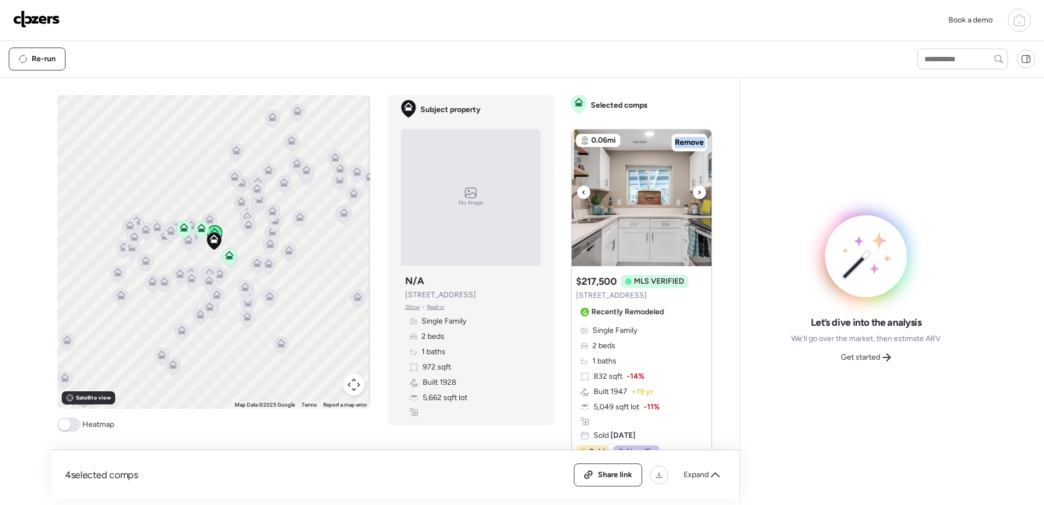
click at [693, 198] on div at bounding box center [699, 192] width 13 height 13
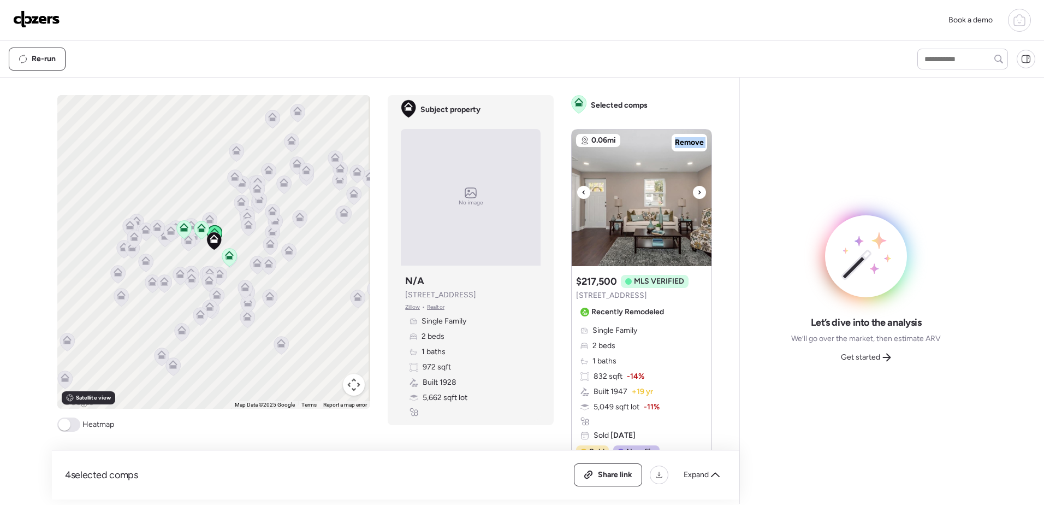
click at [693, 198] on div at bounding box center [699, 192] width 13 height 13
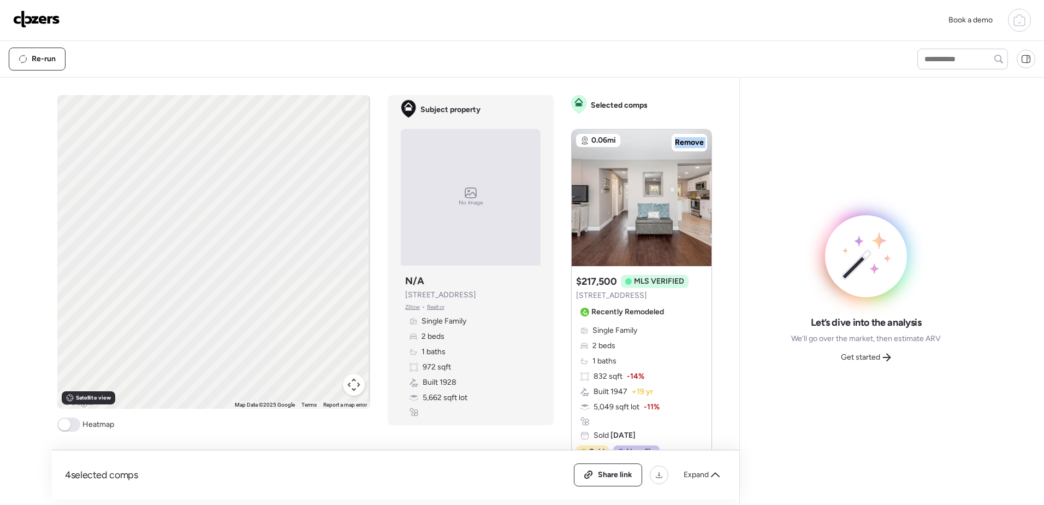
click at [693, 198] on div at bounding box center [699, 192] width 13 height 13
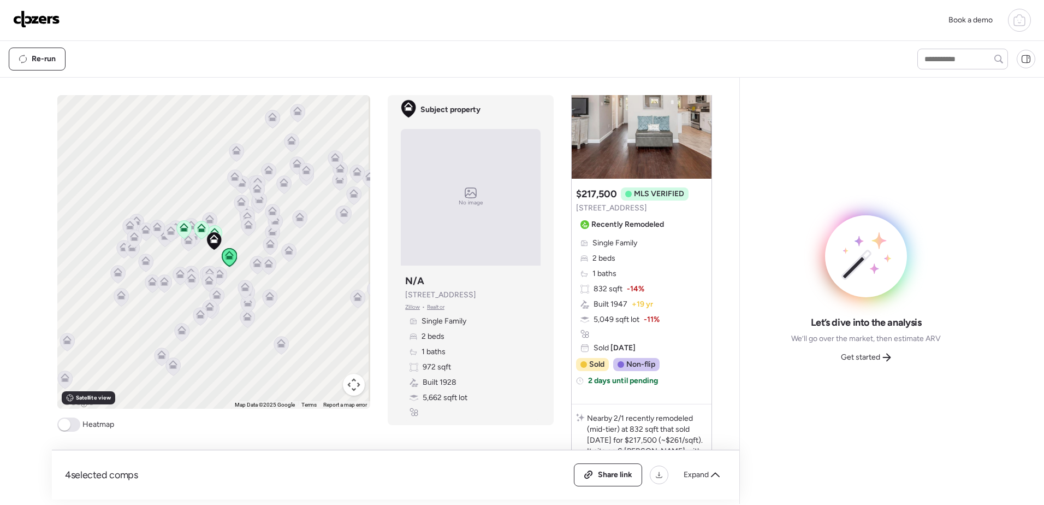
scroll to position [11, 0]
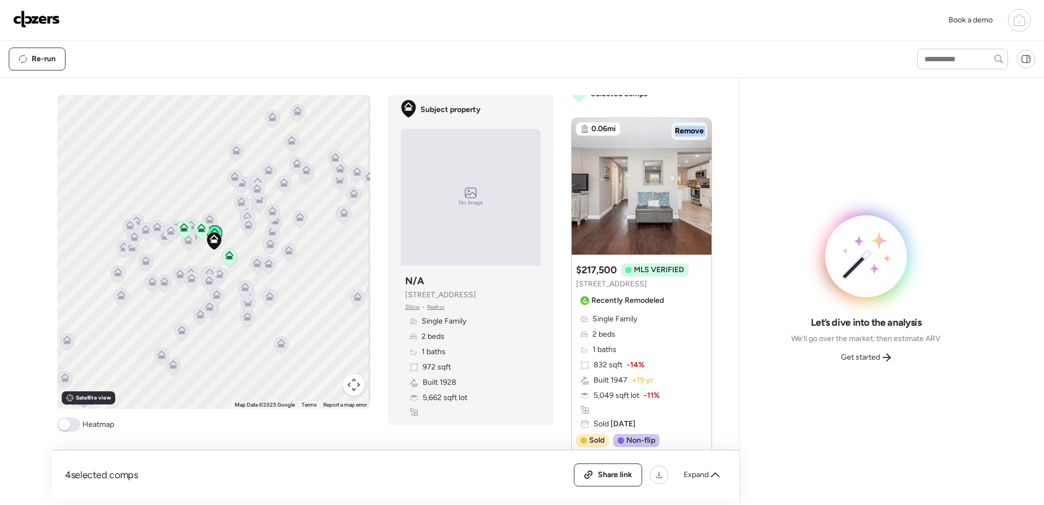
drag, startPoint x: 683, startPoint y: 129, endPoint x: 681, endPoint y: 135, distance: 6.4
click at [684, 129] on span "Remove" at bounding box center [689, 131] width 29 height 11
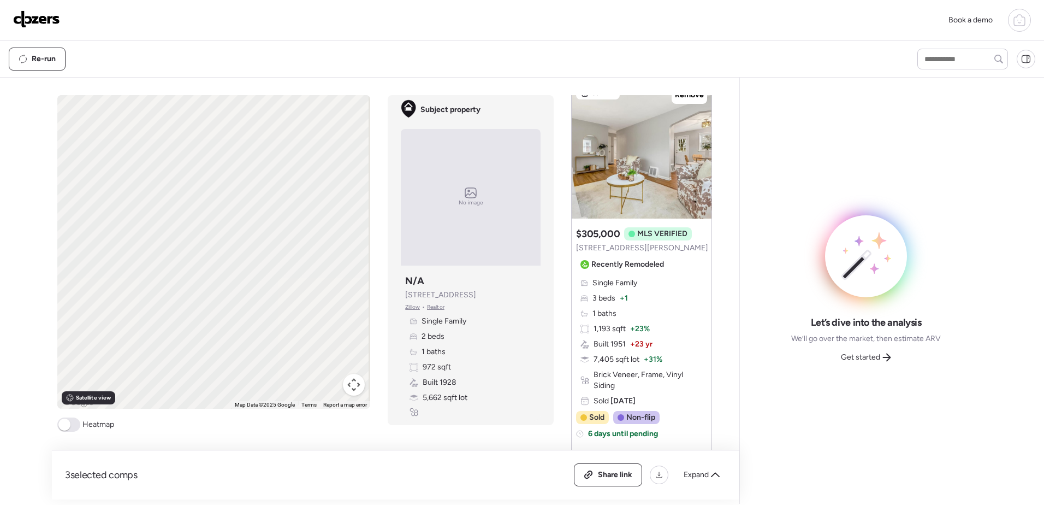
scroll to position [1093, 0]
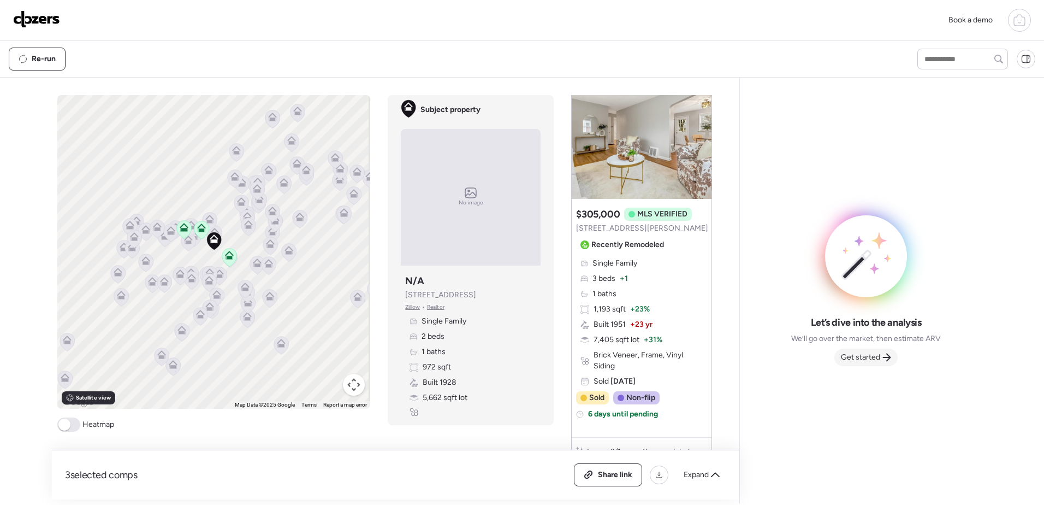
click at [854, 350] on div "Get started" at bounding box center [865, 356] width 63 height 17
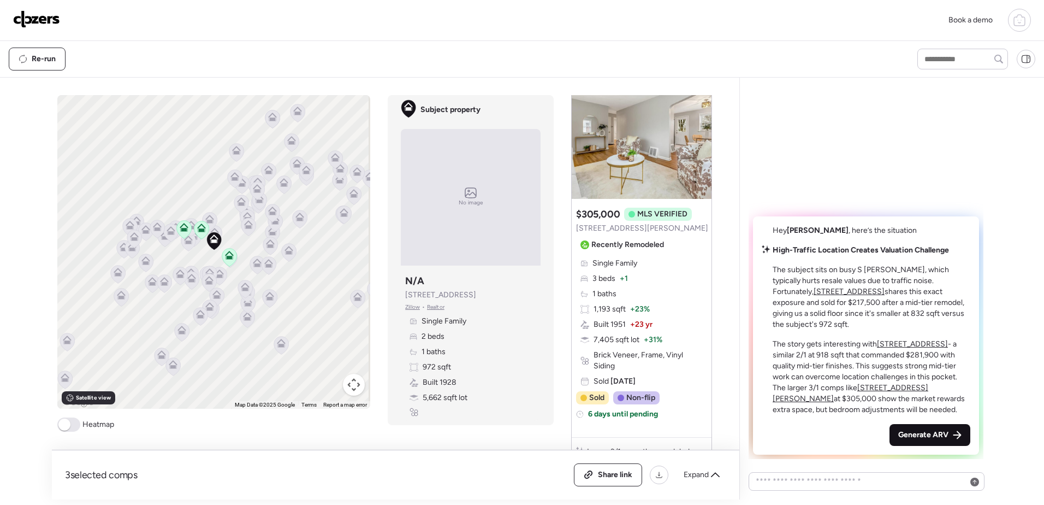
click at [940, 434] on span "Generate ARV" at bounding box center [923, 434] width 50 height 11
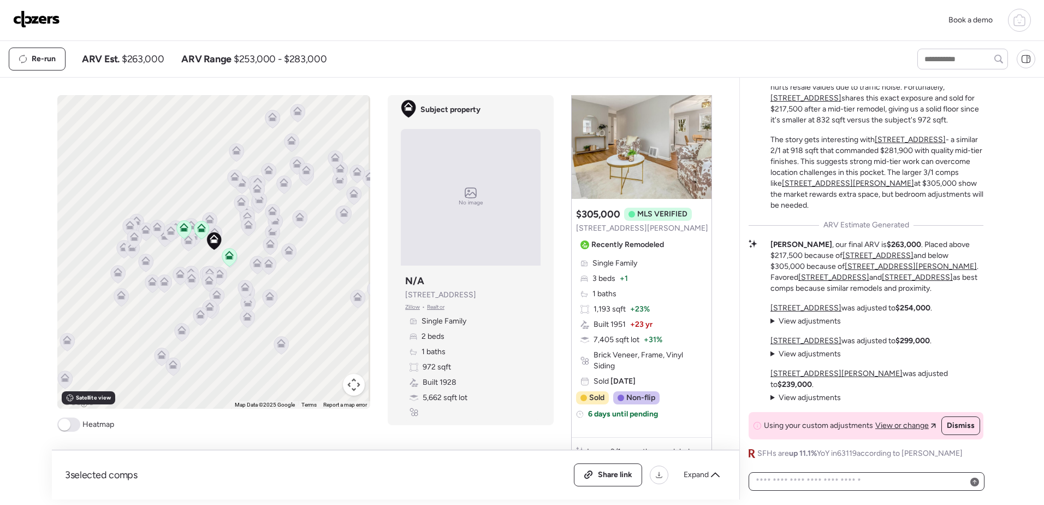
click at [792, 477] on textarea at bounding box center [867, 480] width 226 height 15
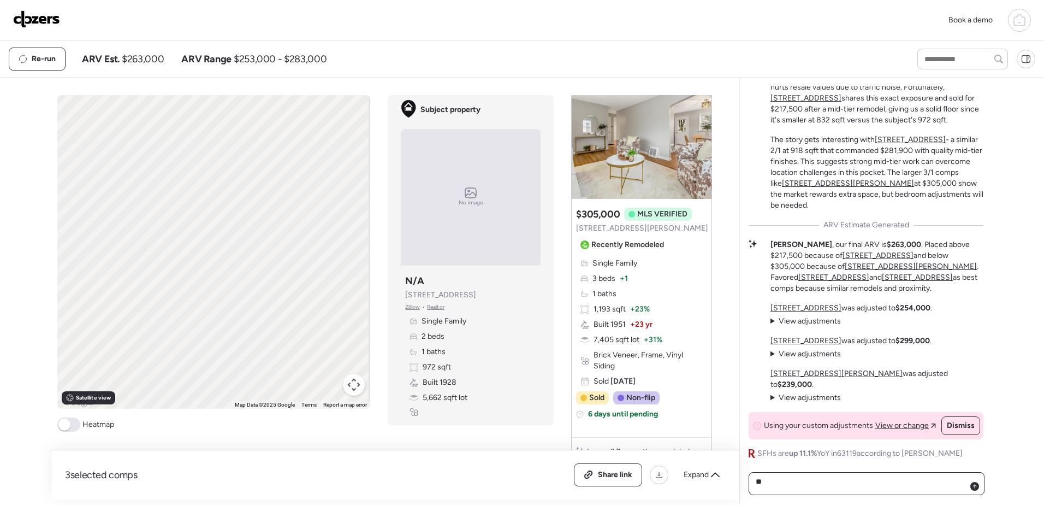
type textarea "*"
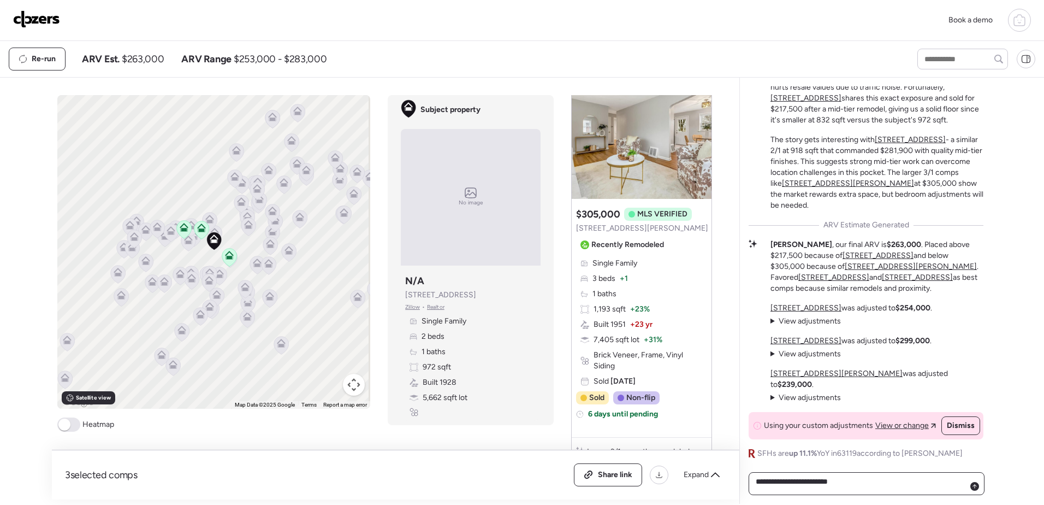
type textarea "**********"
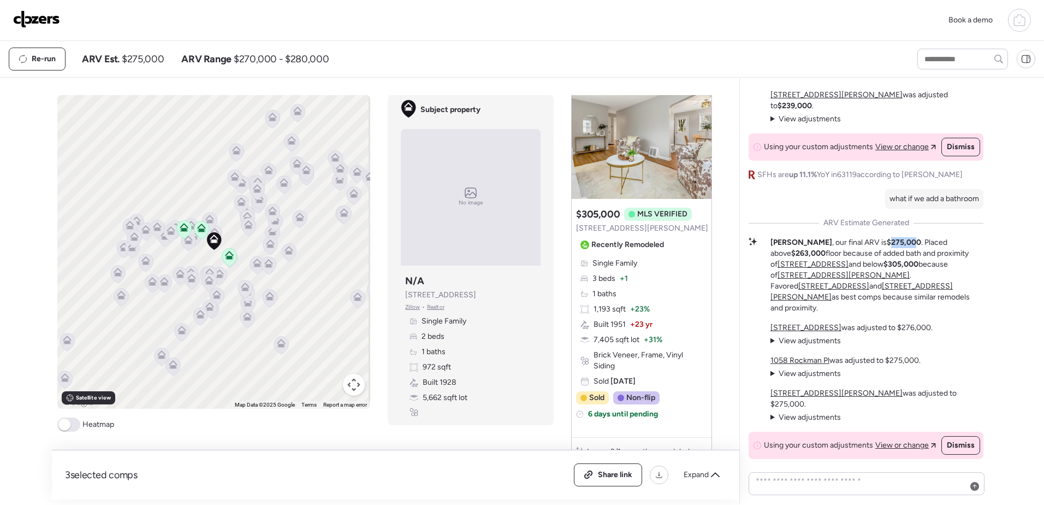
drag, startPoint x: 856, startPoint y: 271, endPoint x: 883, endPoint y: 269, distance: 27.4
click at [887, 247] on strong "$275,000" at bounding box center [904, 242] width 34 height 9
click at [828, 477] on textarea at bounding box center [867, 483] width 226 height 20
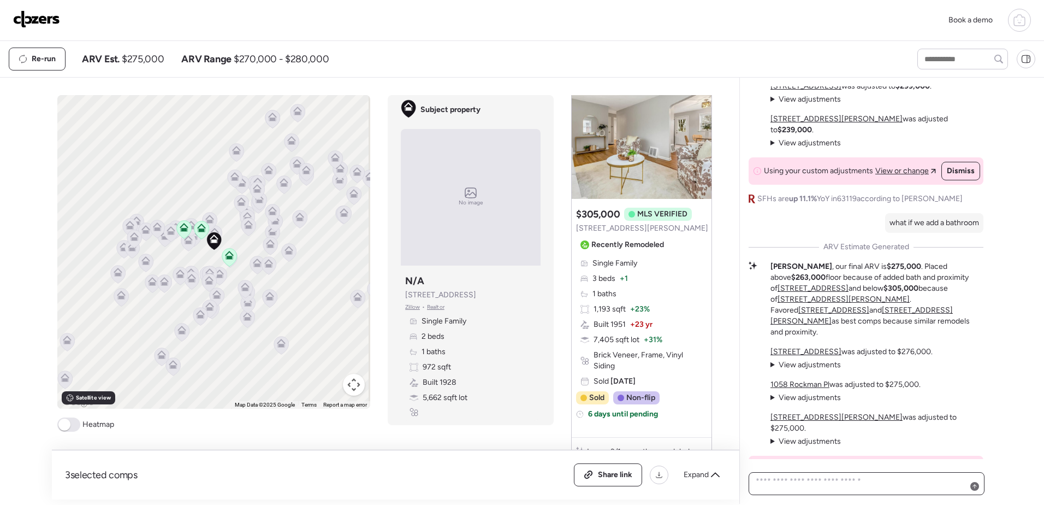
scroll to position [0, 0]
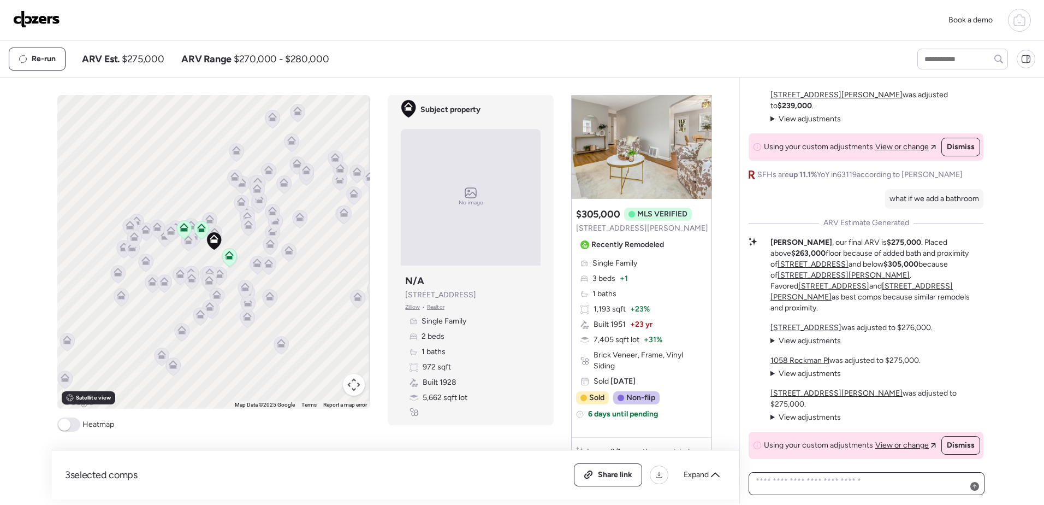
drag, startPoint x: 807, startPoint y: 486, endPoint x: 813, endPoint y: 483, distance: 6.6
click at [807, 485] on textarea at bounding box center [867, 483] width 226 height 20
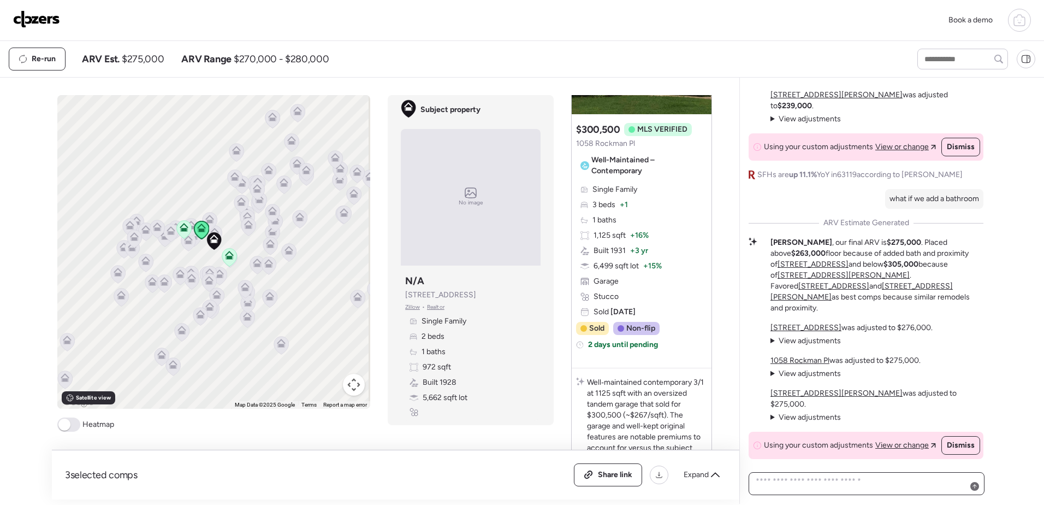
scroll to position [656, 0]
